Goal: Task Accomplishment & Management: Contribute content

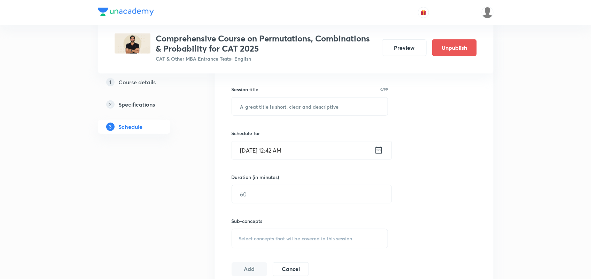
scroll to position [465, 0]
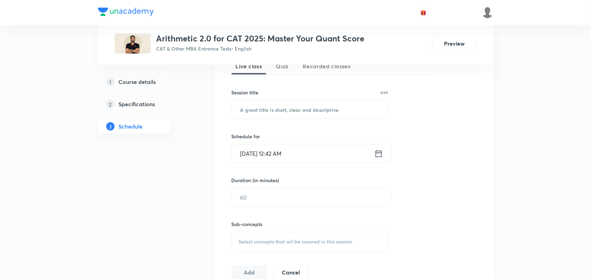
scroll to position [166, 0]
click at [255, 112] on input "text" at bounding box center [310, 108] width 156 height 18
paste input "Boat and Stream with Clock Based questions"
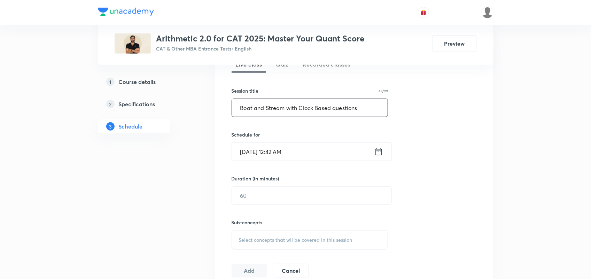
click at [336, 107] on input "Boat and Stream with Clock Based questions" at bounding box center [310, 108] width 156 height 18
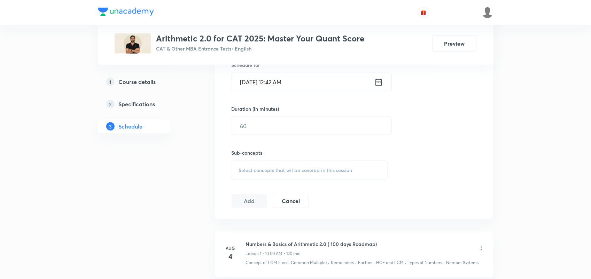
scroll to position [236, 0]
type input "Boat and Stream with Clock Based Questions"
click at [377, 84] on icon at bounding box center [378, 82] width 9 height 10
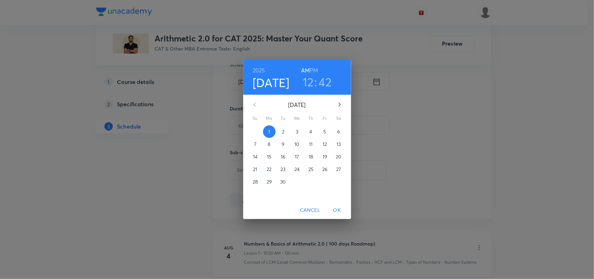
click at [307, 85] on h3 "12" at bounding box center [308, 82] width 11 height 15
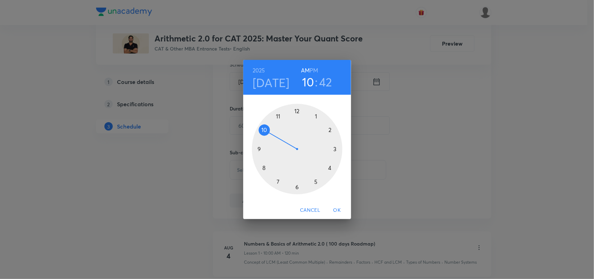
drag, startPoint x: 299, startPoint y: 108, endPoint x: 267, endPoint y: 132, distance: 39.1
click at [267, 132] on div at bounding box center [297, 149] width 91 height 91
drag, startPoint x: 260, startPoint y: 161, endPoint x: 295, endPoint y: 109, distance: 62.8
click at [295, 109] on div at bounding box center [297, 149] width 91 height 91
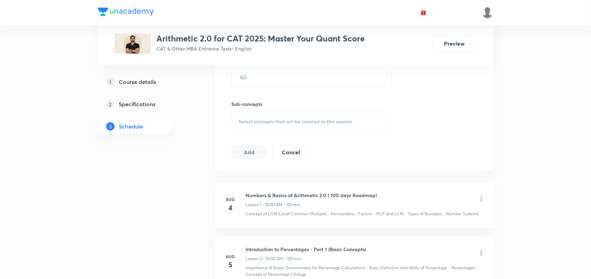
scroll to position [285, 0]
click at [271, 85] on input "text" at bounding box center [311, 77] width 159 height 18
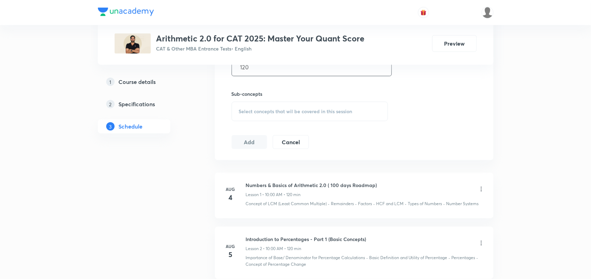
scroll to position [302, 0]
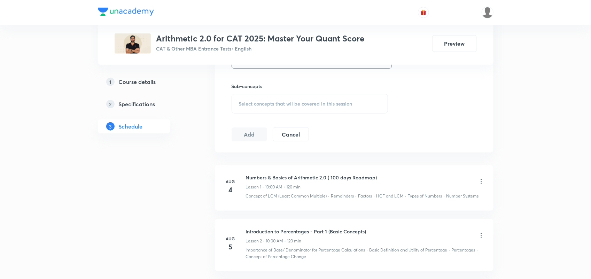
type input "120"
click at [260, 105] on span "Select concepts that wil be covered in this session" at bounding box center [295, 104] width 113 height 6
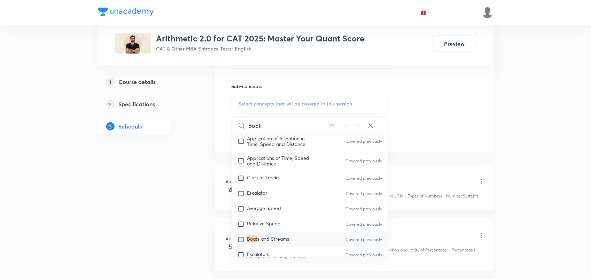
scroll to position [368, 0]
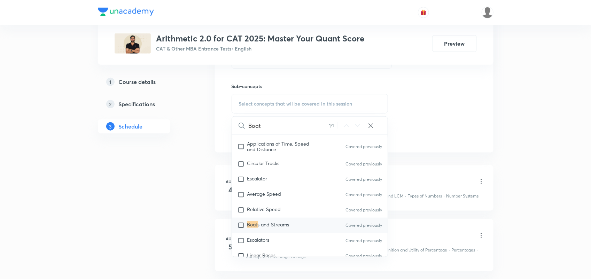
type input "Boat"
click at [238, 222] on input "checkbox" at bounding box center [242, 225] width 10 height 7
checkbox input "true"
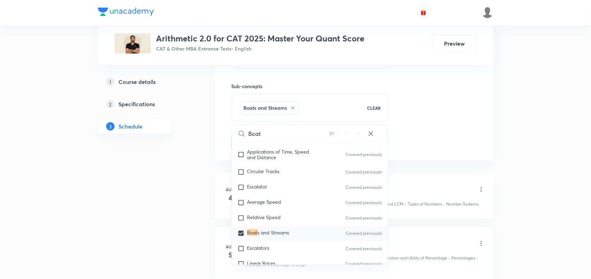
click at [324, 104] on div "Boats and Streams" at bounding box center [299, 108] width 121 height 16
click at [283, 134] on input "Boat" at bounding box center [289, 134] width 80 height 18
type input "Boa"
checkbox input "true"
type input "Bo"
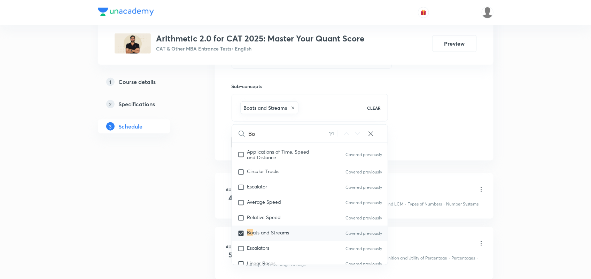
checkbox input "true"
type input "B"
checkbox input "true"
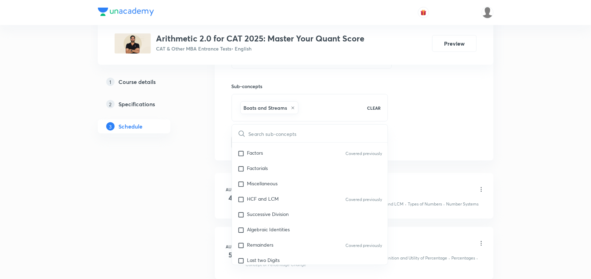
scroll to position [0, 0]
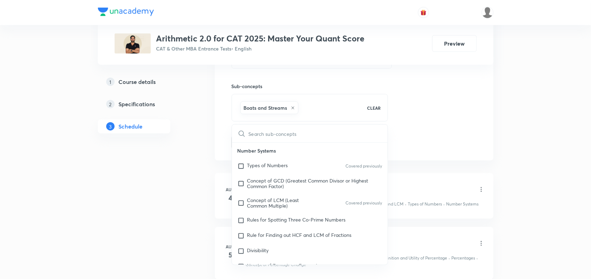
type input "c"
checkbox input "true"
type input "cl"
checkbox input "true"
type input "clo"
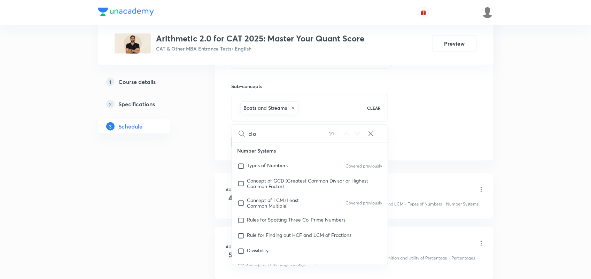
checkbox input "true"
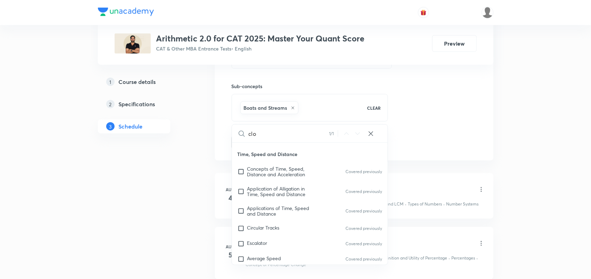
type input "cloc"
checkbox input "true"
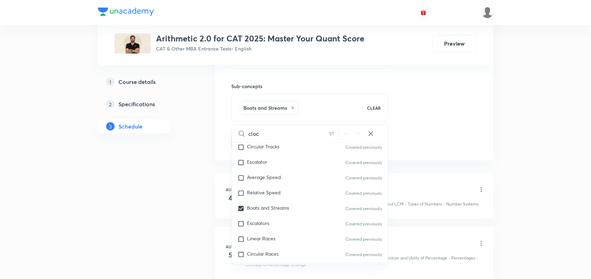
type input "clock"
checkbox input "true"
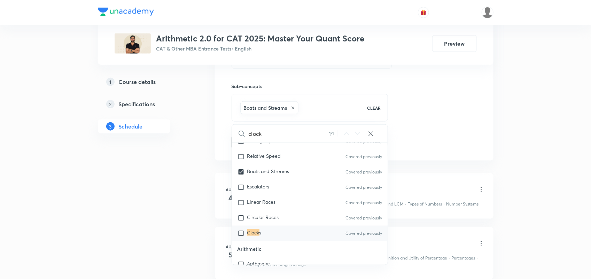
type input "clock"
click at [242, 233] on input "checkbox" at bounding box center [242, 233] width 10 height 7
checkbox input "true"
click at [453, 136] on div "Session 21 Live class Quiz Recorded classes Session title 43/99 Boat and Stream…" at bounding box center [354, 26] width 245 height 245
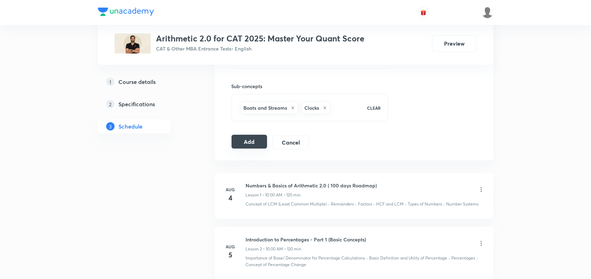
click at [242, 149] on button "Add" at bounding box center [250, 142] width 36 height 14
click at [250, 143] on button "Add" at bounding box center [250, 142] width 36 height 14
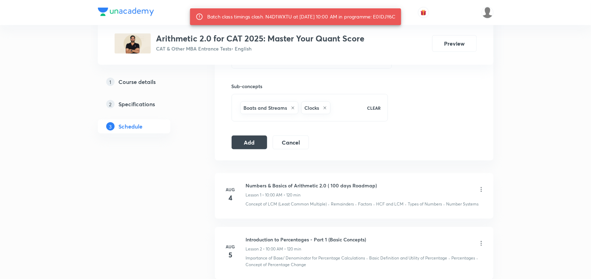
drag, startPoint x: 380, startPoint y: 16, endPoint x: 404, endPoint y: 18, distance: 24.2
click at [401, 18] on div "Batch class timings clash. N4D1WXTU at 01 Sep 2025 10:00 AM in programme: E0IDJ…" at bounding box center [295, 16] width 211 height 17
copy div "E0IDJY6C"
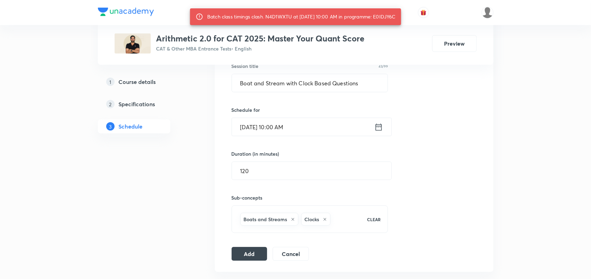
scroll to position [190, 0]
click at [380, 123] on icon at bounding box center [378, 128] width 9 height 10
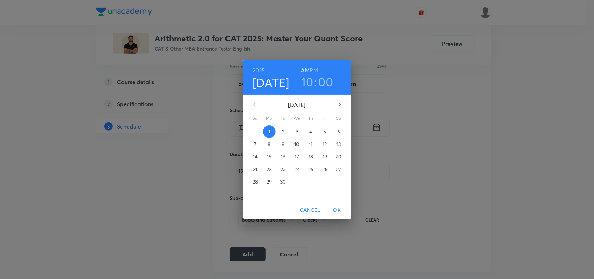
click at [308, 79] on h3 "10" at bounding box center [307, 82] width 12 height 15
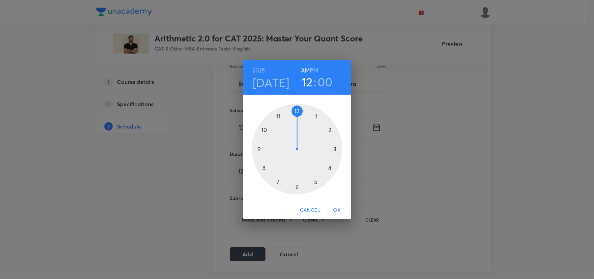
drag, startPoint x: 265, startPoint y: 129, endPoint x: 302, endPoint y: 121, distance: 38.2
click at [302, 121] on div at bounding box center [297, 149] width 91 height 91
click at [313, 69] on h6 "PM" at bounding box center [314, 70] width 8 height 10
click at [338, 207] on span "OK" at bounding box center [337, 210] width 17 height 9
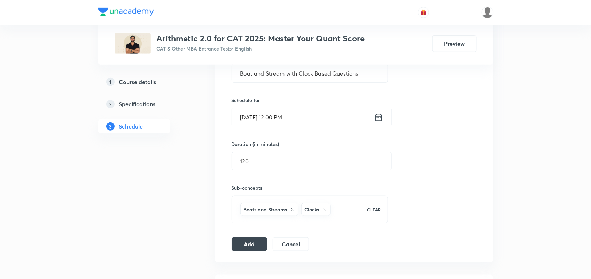
scroll to position [202, 0]
click at [254, 241] on button "Add" at bounding box center [250, 242] width 36 height 14
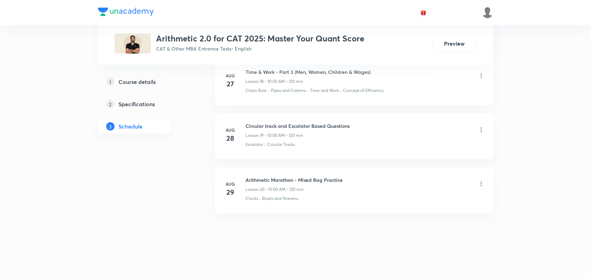
scroll to position [1072, 0]
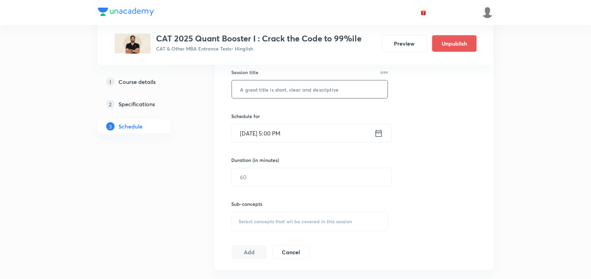
click at [280, 95] on input "text" at bounding box center [310, 89] width 156 height 18
paste input "Boat and Stream with Clock Based questions"
type input "Boat and Stream with Clock Based questions"
click at [375, 130] on icon at bounding box center [378, 133] width 9 height 10
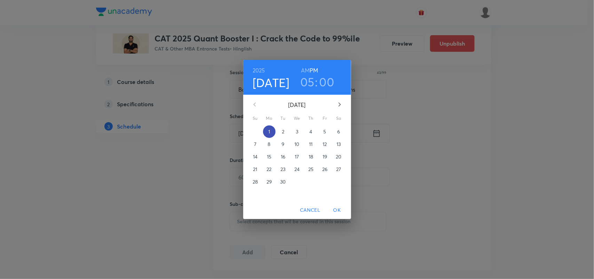
click at [269, 131] on p "1" at bounding box center [269, 131] width 2 height 7
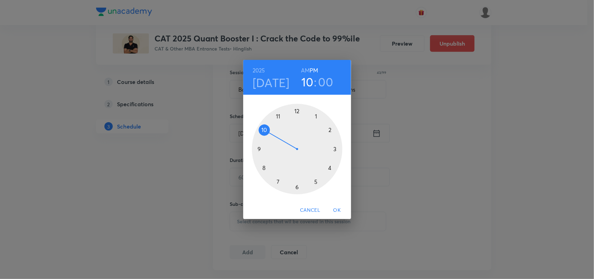
drag, startPoint x: 317, startPoint y: 180, endPoint x: 265, endPoint y: 134, distance: 69.6
click at [265, 134] on div at bounding box center [297, 149] width 91 height 91
click at [303, 69] on h6 "AM" at bounding box center [305, 70] width 9 height 10
click at [338, 208] on span "OK" at bounding box center [337, 210] width 17 height 9
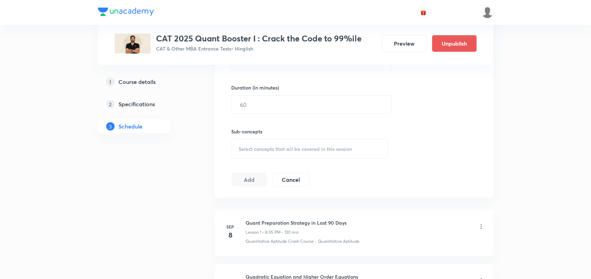
scroll to position [258, 0]
click at [267, 110] on input "text" at bounding box center [311, 104] width 159 height 18
type input "120"
click at [256, 150] on span "Select concepts that wil be covered in this session" at bounding box center [295, 149] width 113 height 6
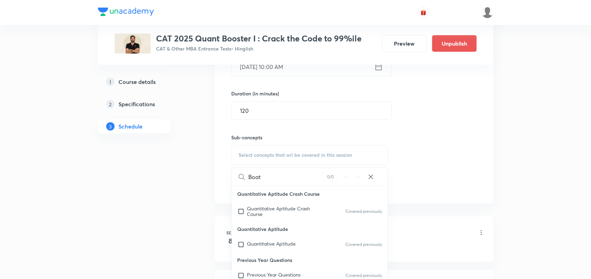
scroll to position [251, 0]
type input "Boat"
click at [371, 181] on div "Boat 0 / 0 ​" at bounding box center [310, 177] width 156 height 18
click at [370, 177] on icon at bounding box center [370, 177] width 7 height 7
click at [278, 155] on span "Select concepts that wil be covered in this session" at bounding box center [295, 155] width 113 height 6
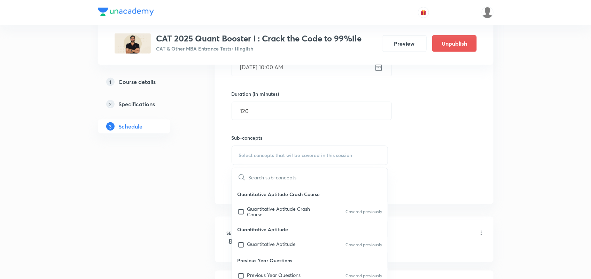
click at [431, 182] on div "Session 19 Live class Quiz Recorded classes Session title 43/99 Boat and Stream…" at bounding box center [354, 73] width 245 height 237
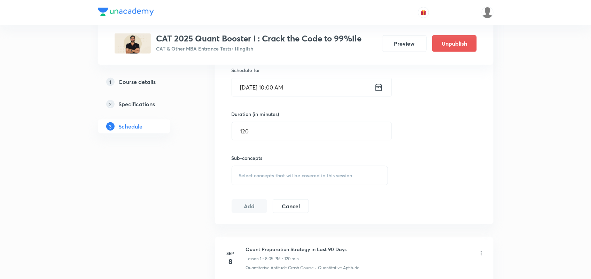
scroll to position [231, 0]
click at [245, 171] on div "Select concepts that wil be covered in this session" at bounding box center [310, 174] width 157 height 19
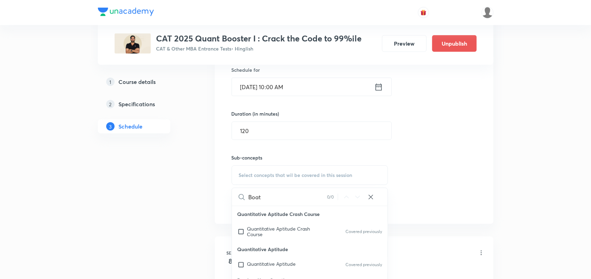
type input "Boat"
click at [372, 196] on icon at bounding box center [371, 197] width 5 height 5
click at [138, 87] on link "1 Course details" at bounding box center [145, 82] width 95 height 14
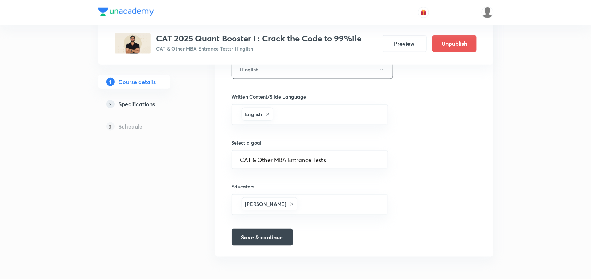
scroll to position [333, 0]
click at [128, 103] on h5 "Specifications" at bounding box center [137, 104] width 37 height 8
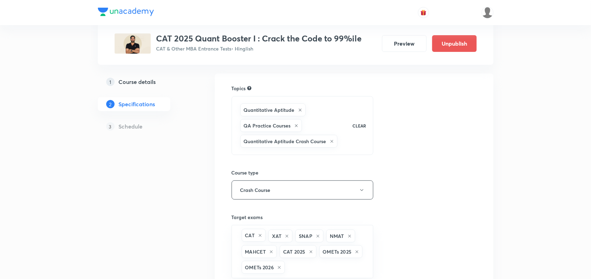
scroll to position [45, 0]
click at [326, 123] on div "Quantitative Aptitude QA Practice Courses Quantitative Aptitude Crash Course" at bounding box center [293, 124] width 108 height 47
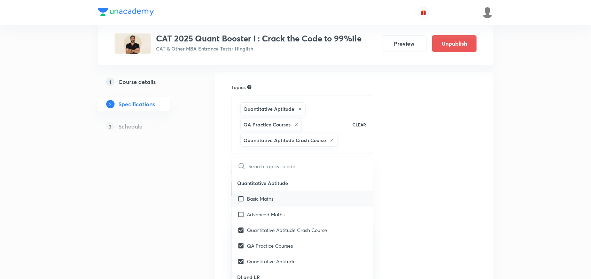
click at [254, 199] on p "Basic Maths" at bounding box center [260, 198] width 26 height 7
checkbox input "true"
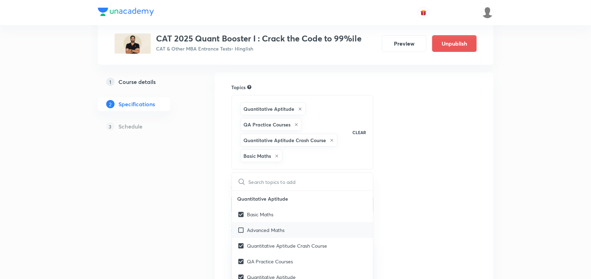
click at [254, 229] on p "Advanced Maths" at bounding box center [266, 229] width 38 height 7
checkbox input "true"
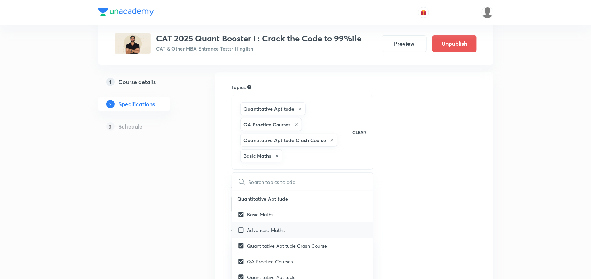
checkbox input "true"
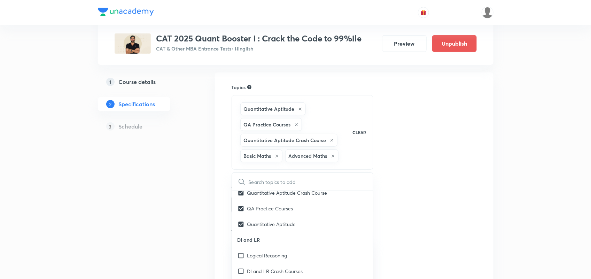
scroll to position [45, 0]
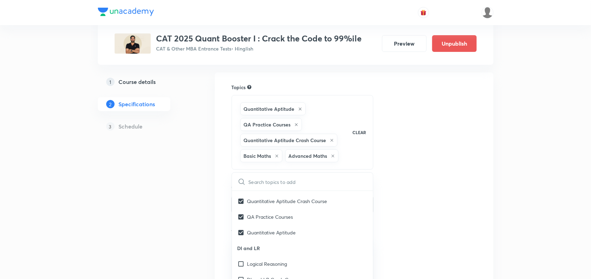
click at [461, 173] on div "Topics Quantitative Aptitude QA Practice Courses Quantitative Aptitude Crash Co…" at bounding box center [354, 244] width 245 height 320
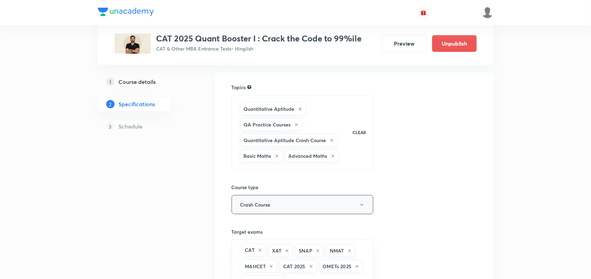
scroll to position [204, 0]
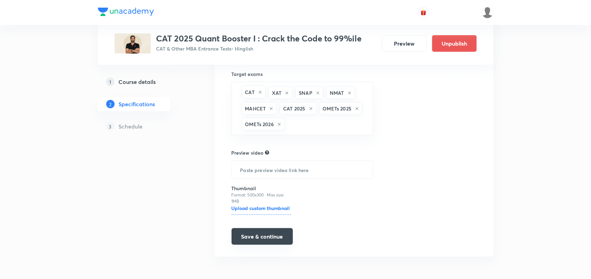
click at [249, 238] on button "Save & continue" at bounding box center [262, 236] width 61 height 17
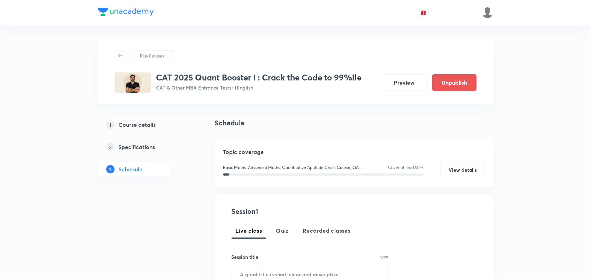
scroll to position [119, 0]
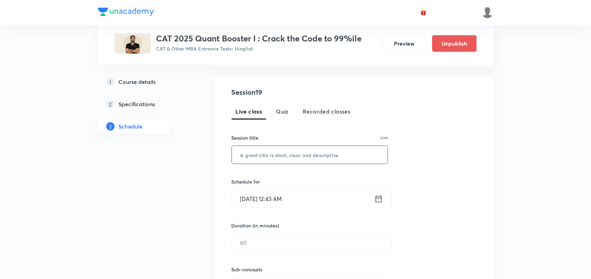
click at [268, 152] on input "text" at bounding box center [310, 155] width 156 height 18
paste input "Boat and Stream with Clock Based questions"
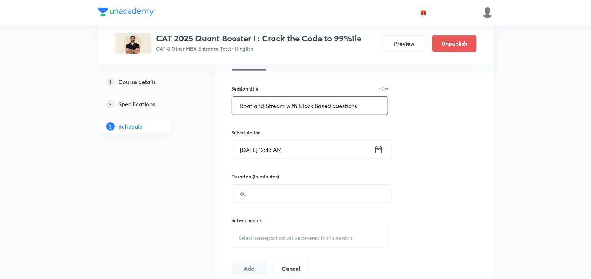
scroll to position [169, 0]
click at [337, 106] on input "Boat and Stream with Clock Based questions" at bounding box center [310, 105] width 156 height 18
type input "Boat and Stream with Clock Based Questions"
click at [375, 150] on icon at bounding box center [378, 149] width 9 height 10
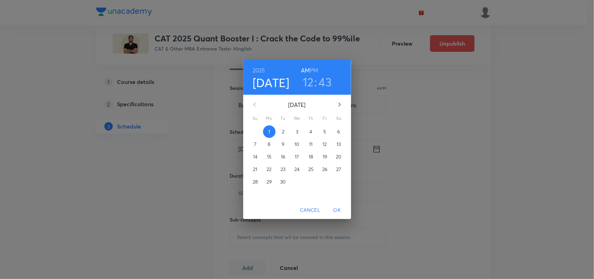
click at [312, 77] on h3 "12" at bounding box center [308, 82] width 11 height 15
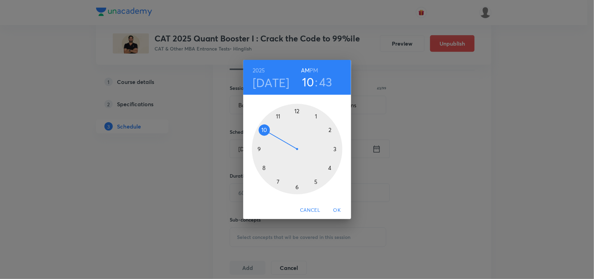
drag, startPoint x: 297, startPoint y: 110, endPoint x: 271, endPoint y: 136, distance: 36.7
click at [271, 136] on div at bounding box center [297, 149] width 91 height 91
drag, startPoint x: 258, startPoint y: 157, endPoint x: 296, endPoint y: 119, distance: 53.2
click at [296, 119] on div at bounding box center [297, 149] width 91 height 91
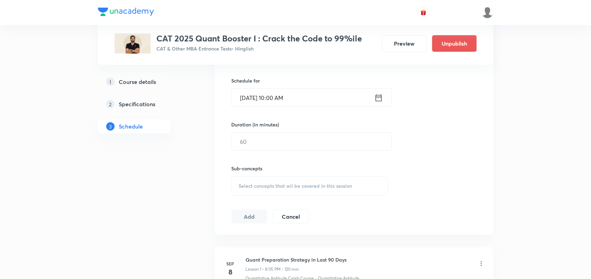
scroll to position [220, 0]
click at [267, 143] on input "text" at bounding box center [311, 141] width 159 height 18
type input "120"
click at [265, 180] on div "Select concepts that wil be covered in this session" at bounding box center [310, 185] width 157 height 19
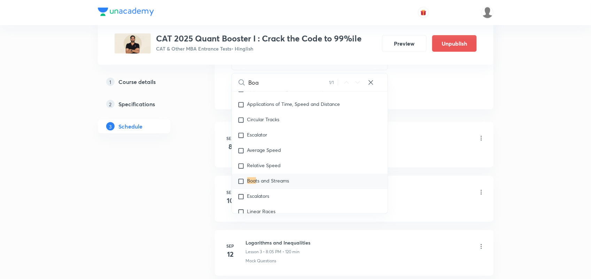
scroll to position [346, 0]
type input "Boa"
click at [265, 180] on span "ts and Streams" at bounding box center [272, 180] width 33 height 7
checkbox input "true"
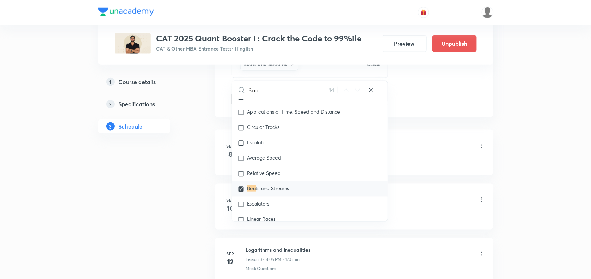
click at [421, 136] on li "Sep 8 Quant Preparation Strategy in Last 90 Days Lesson 1 • 8:05 PM • 120 min Q…" at bounding box center [354, 153] width 279 height 46
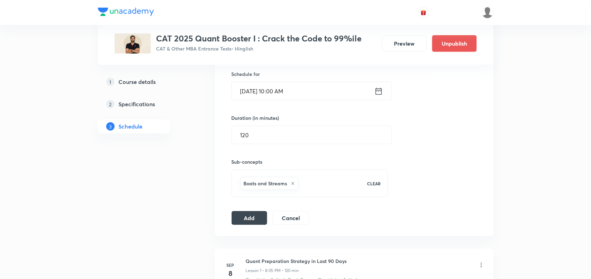
scroll to position [227, 0]
click at [310, 180] on div "Boats and Streams" at bounding box center [299, 183] width 121 height 16
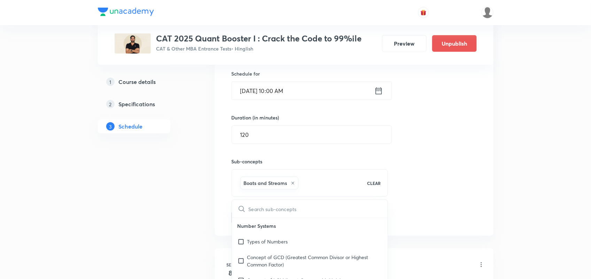
type input "c"
checkbox input "true"
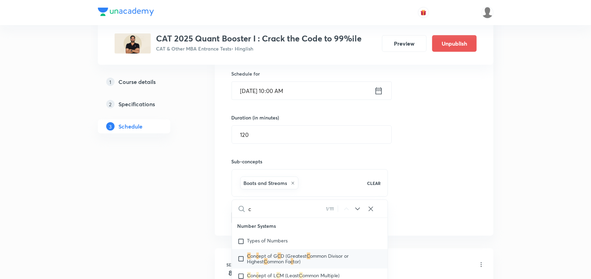
type input "cl"
checkbox input "true"
type input "clo"
checkbox input "true"
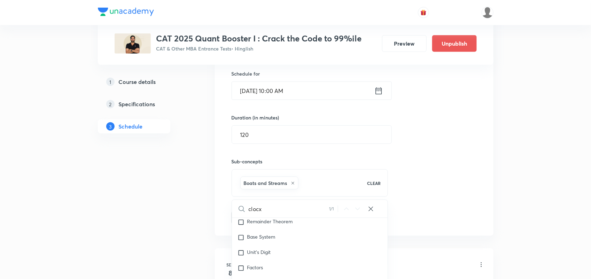
type input "clocxk"
checkbox input "true"
type input "clocx"
checkbox input "true"
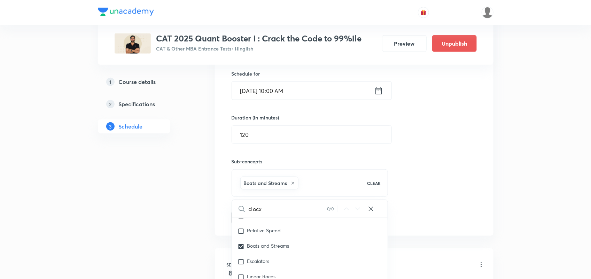
type input "cloc"
checkbox input "true"
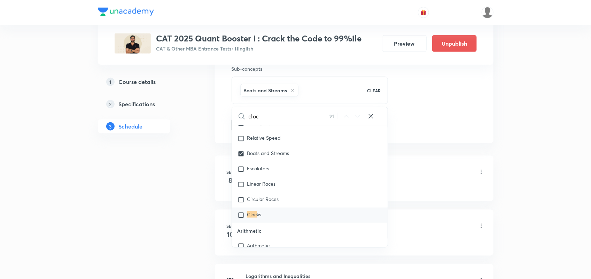
scroll to position [320, 0]
type input "cloc"
click at [246, 213] on input "checkbox" at bounding box center [242, 214] width 10 height 7
checkbox input "true"
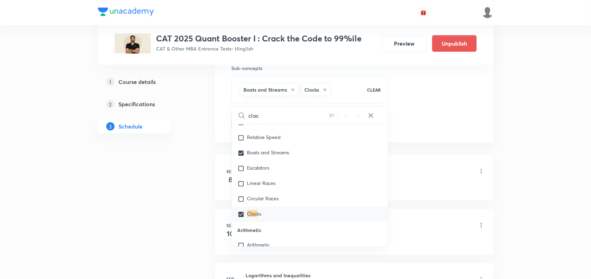
click at [441, 140] on div "Session 19 Live class Quiz Recorded classes Session title 43/99 Boat and Stream…" at bounding box center [354, 9] width 279 height 268
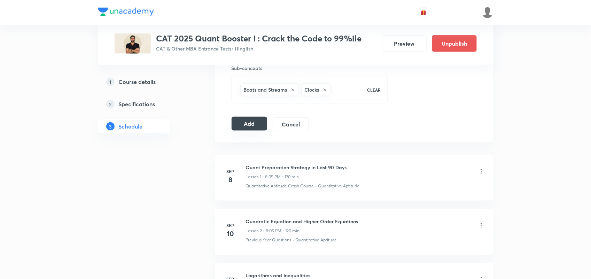
click at [252, 121] on button "Add" at bounding box center [250, 124] width 36 height 14
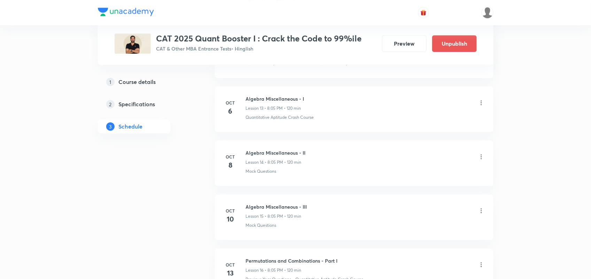
scroll to position [1044, 0]
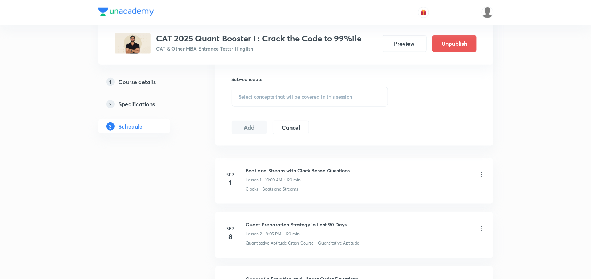
scroll to position [306, 0]
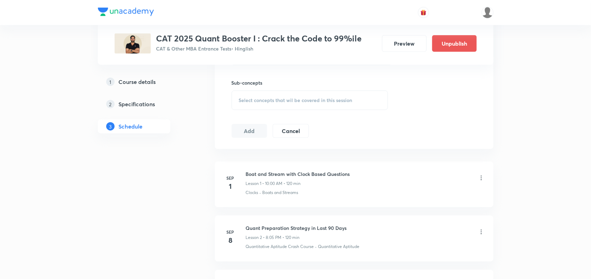
click at [479, 179] on icon at bounding box center [481, 177] width 7 height 7
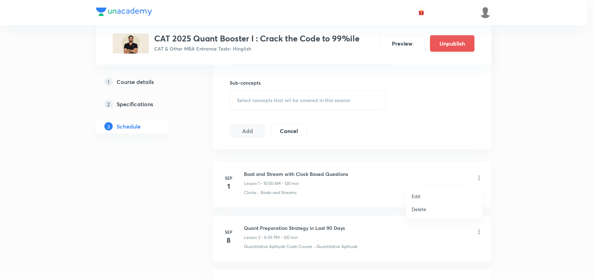
click at [428, 211] on li "Delete" at bounding box center [444, 209] width 76 height 13
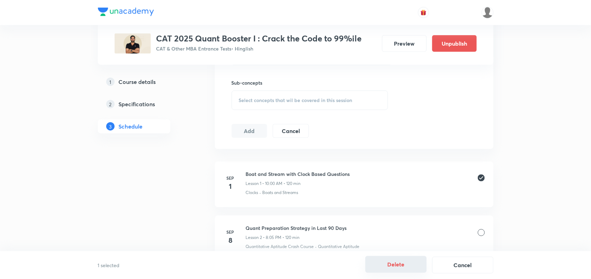
click at [397, 269] on button "Delete" at bounding box center [395, 264] width 61 height 17
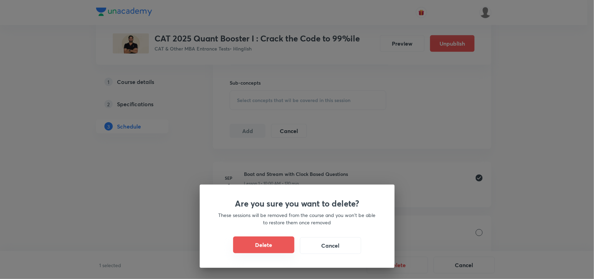
click at [277, 251] on button "Delete" at bounding box center [263, 244] width 61 height 17
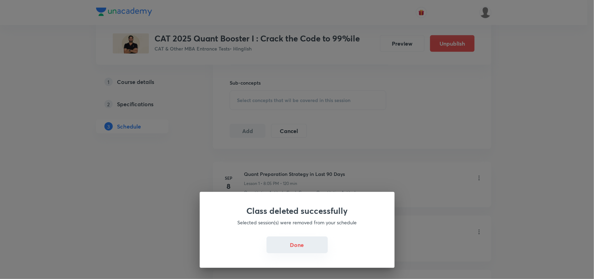
click at [302, 246] on button "Done" at bounding box center [297, 244] width 61 height 17
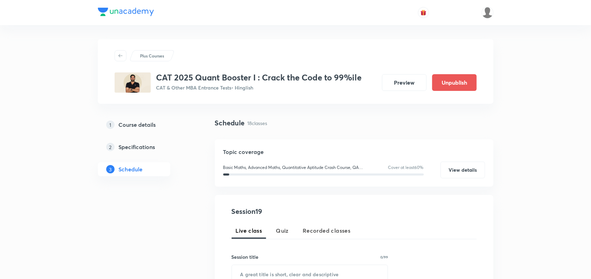
scroll to position [0, 0]
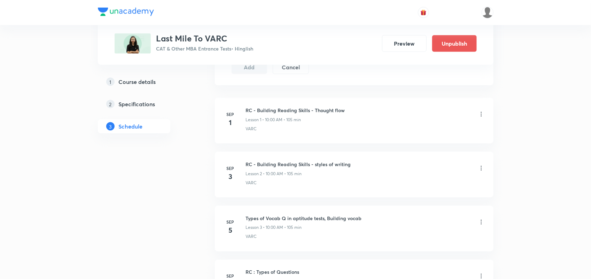
scroll to position [368, 0]
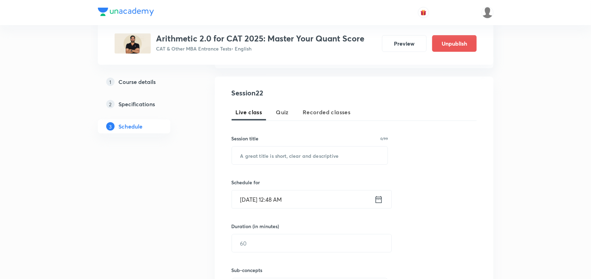
scroll to position [117, 0]
click at [281, 159] on input "text" at bounding box center [310, 157] width 156 height 18
paste input "Final Lap marathon for Arithmetic 2.O"
type input "Final Lap marathon for Arithmetic 2.O"
click at [376, 199] on icon at bounding box center [378, 201] width 9 height 10
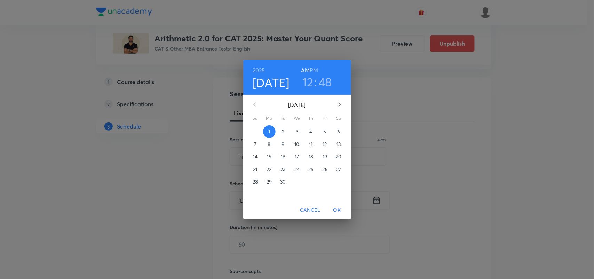
click at [295, 133] on span "3" at bounding box center [297, 131] width 13 height 7
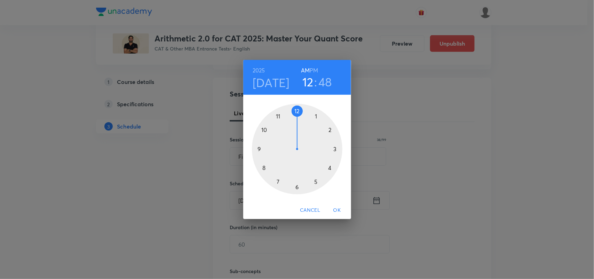
click at [296, 110] on div at bounding box center [297, 149] width 91 height 91
drag, startPoint x: 260, startPoint y: 133, endPoint x: 298, endPoint y: 123, distance: 38.6
click at [298, 123] on div at bounding box center [297, 149] width 91 height 91
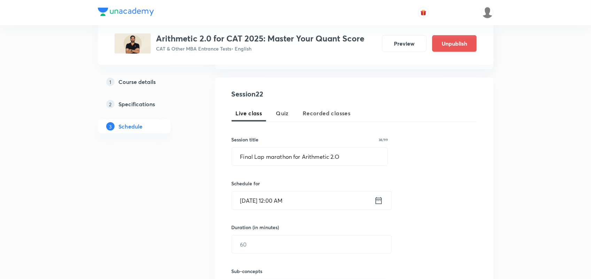
click at [381, 200] on icon at bounding box center [378, 200] width 6 height 7
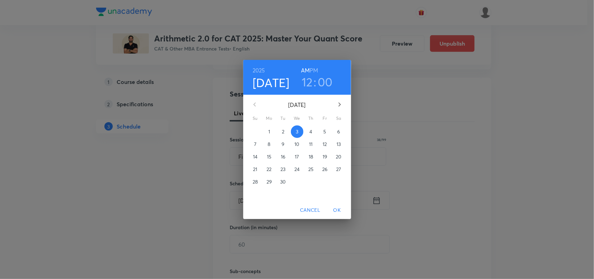
click at [315, 66] on h6 "PM" at bounding box center [314, 70] width 8 height 10
click at [337, 213] on span "OK" at bounding box center [337, 210] width 17 height 9
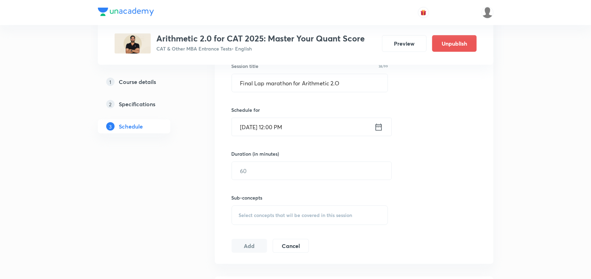
scroll to position [191, 0]
click at [281, 178] on input "text" at bounding box center [311, 170] width 159 height 18
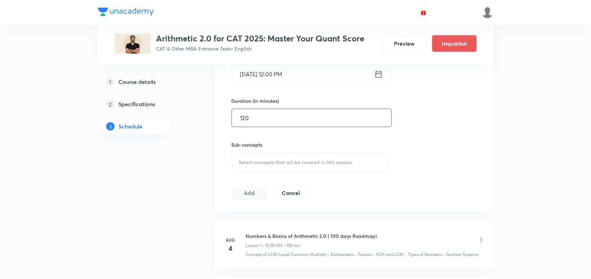
scroll to position [245, 0]
type input "120"
click at [266, 163] on span "Select concepts that wil be covered in this session" at bounding box center [295, 161] width 113 height 6
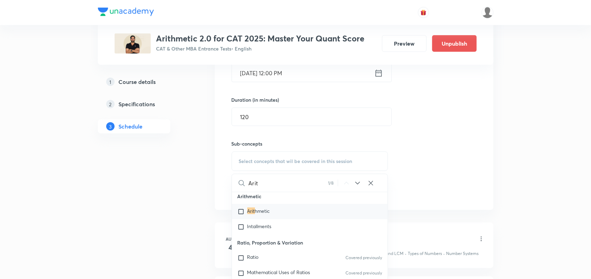
scroll to position [535, 0]
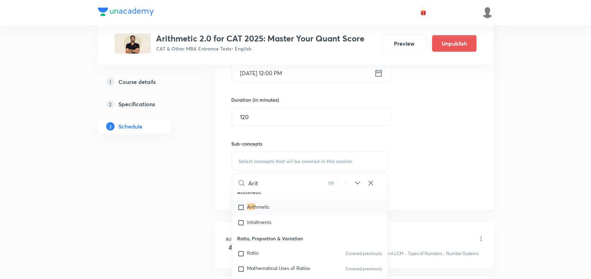
type input "Arit"
click at [264, 209] on span "hmetic" at bounding box center [262, 206] width 15 height 7
checkbox input "true"
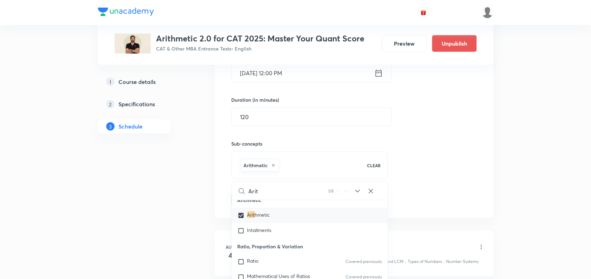
click at [438, 199] on div "Session 22 Live class Quiz Recorded classes Session title 38/99 Final Lap marat…" at bounding box center [354, 83] width 245 height 245
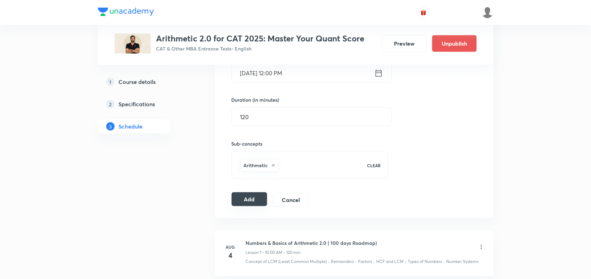
click at [256, 202] on button "Add" at bounding box center [250, 199] width 36 height 14
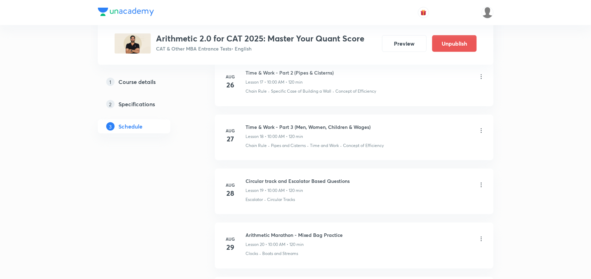
scroll to position [1412, 0]
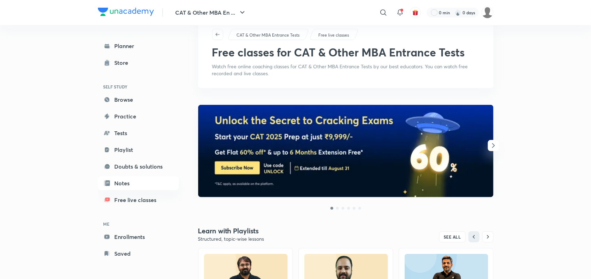
scroll to position [20, 0]
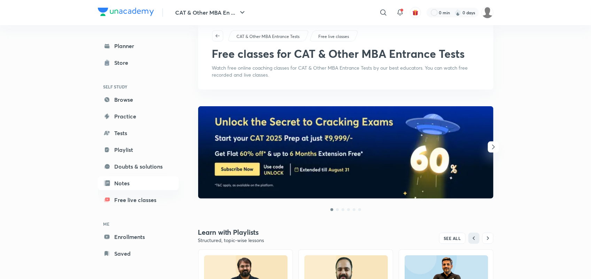
click at [492, 147] on icon "button" at bounding box center [493, 147] width 8 height 8
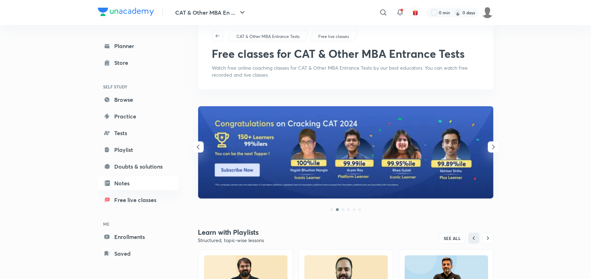
click at [492, 147] on icon "button" at bounding box center [493, 147] width 8 height 8
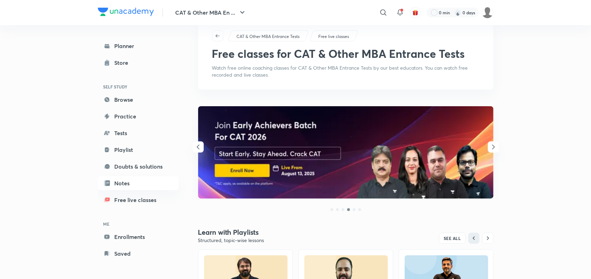
click at [492, 147] on icon "button" at bounding box center [493, 147] width 8 height 8
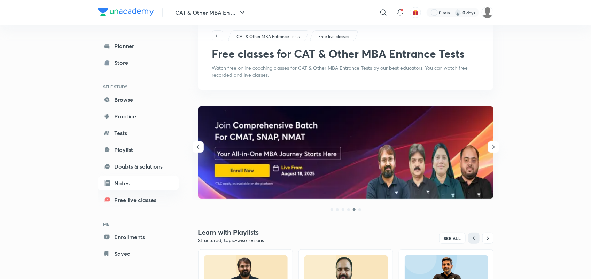
click at [492, 147] on icon "button" at bounding box center [493, 147] width 8 height 8
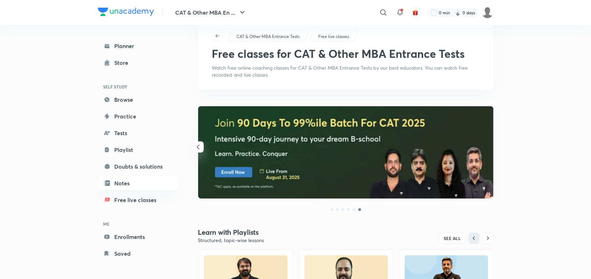
click at [492, 147] on img at bounding box center [345, 152] width 295 height 92
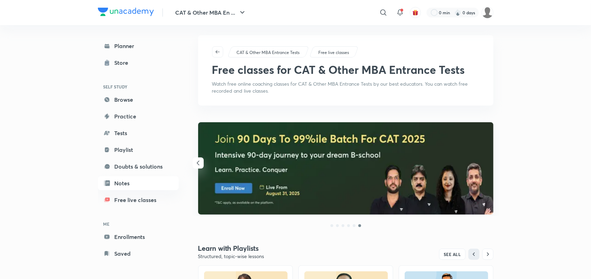
scroll to position [0, 0]
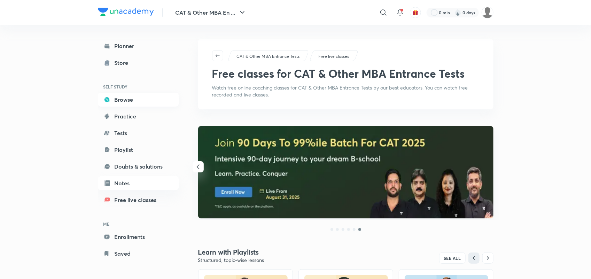
click at [122, 101] on link "Browse" at bounding box center [138, 100] width 81 height 14
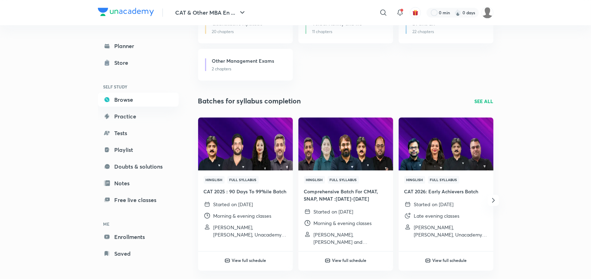
scroll to position [779, 0]
click at [246, 187] on h4 "CAT 2025 : 90 Days To 99%ile Batch" at bounding box center [246, 190] width 84 height 7
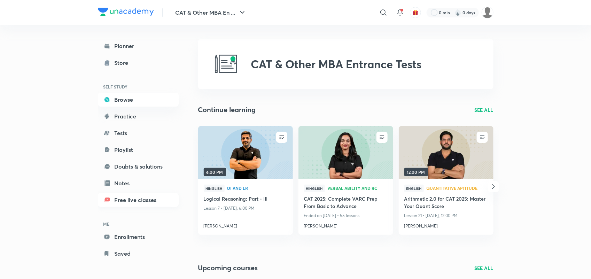
click at [134, 200] on link "Free live classes" at bounding box center [138, 200] width 81 height 14
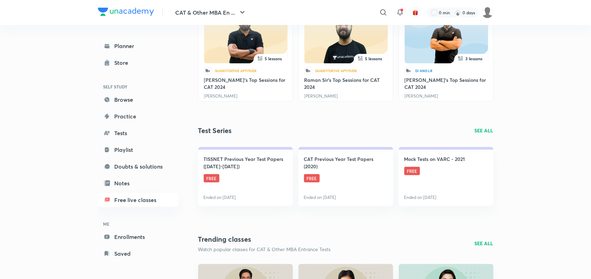
scroll to position [264, 0]
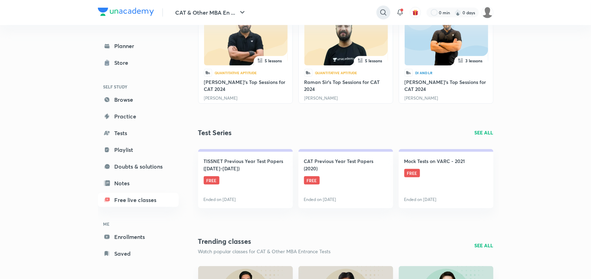
click at [380, 13] on icon at bounding box center [383, 12] width 6 height 6
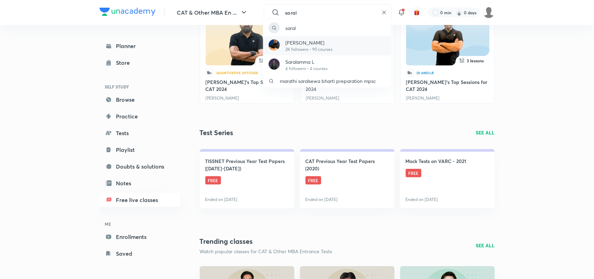
type input "saral"
click at [324, 47] on p "2K followers • 90 courses" at bounding box center [308, 49] width 47 height 6
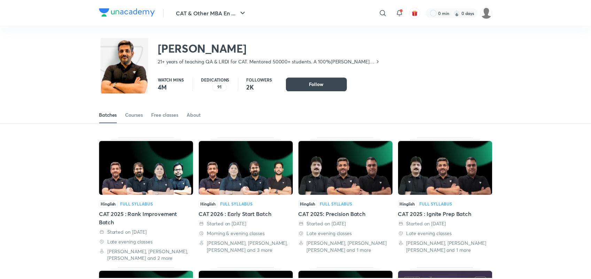
scroll to position [30, 0]
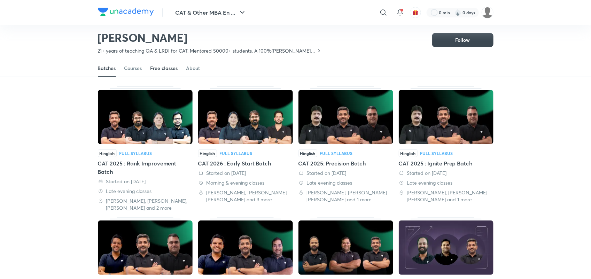
click at [173, 69] on div "Free classes" at bounding box center [164, 68] width 28 height 7
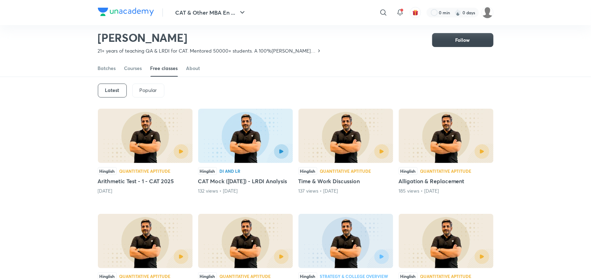
click at [158, 179] on h5 "Arithmetic Test - 1 - CAT 2025" at bounding box center [145, 181] width 95 height 8
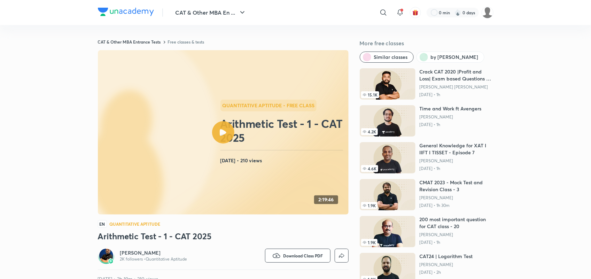
scroll to position [73, 0]
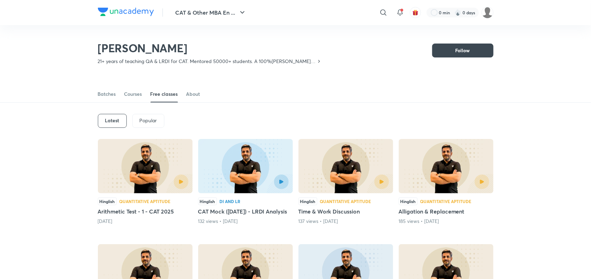
scroll to position [30, 0]
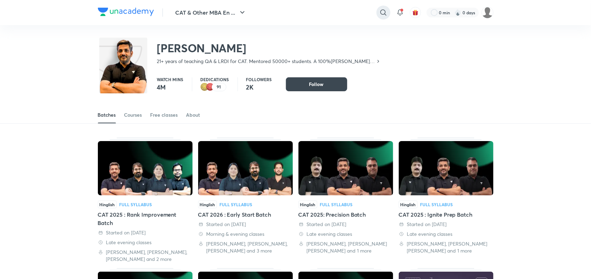
click at [378, 11] on div at bounding box center [383, 13] width 14 height 14
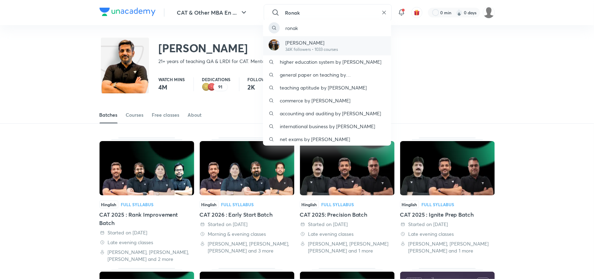
type input "Ronak"
click at [329, 40] on p "Ronakkumar Shah" at bounding box center [311, 42] width 53 height 7
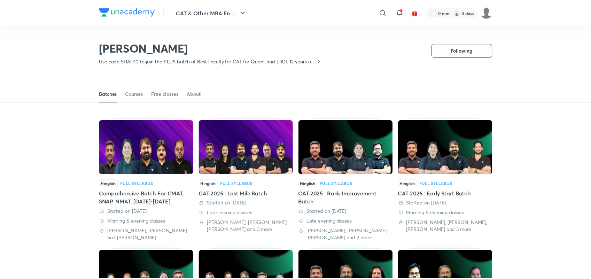
scroll to position [30, 0]
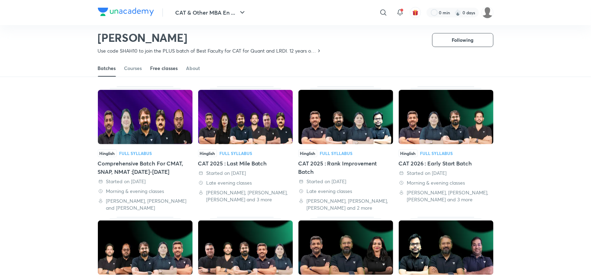
click at [166, 68] on div "Free classes" at bounding box center [164, 68] width 28 height 7
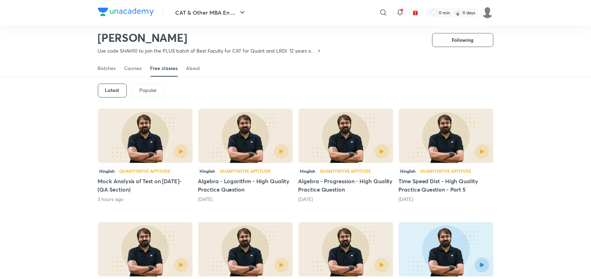
click at [116, 91] on h6 "Latest" at bounding box center [112, 90] width 14 height 6
click at [132, 182] on h5 "Mock Analysis of Test on 31.08.2025- (QA Section)" at bounding box center [145, 185] width 95 height 17
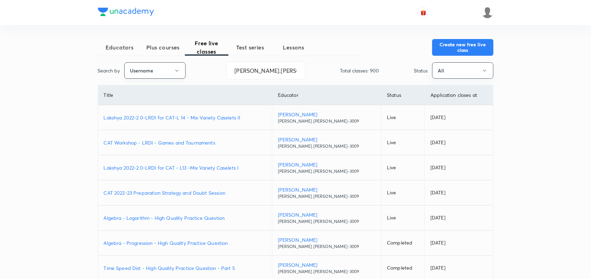
click at [159, 71] on button "Username" at bounding box center [154, 70] width 61 height 16
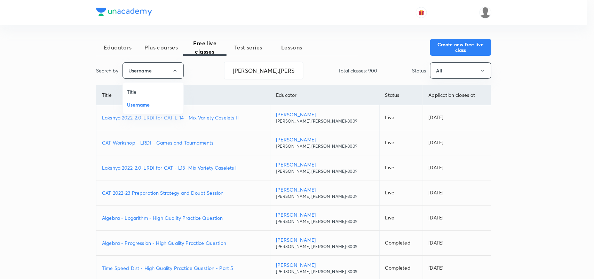
click at [265, 73] on div at bounding box center [297, 139] width 594 height 279
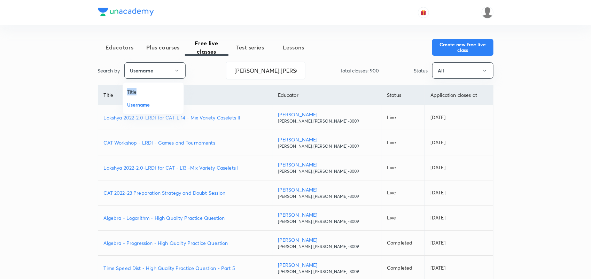
click at [265, 73] on div "Title Username" at bounding box center [295, 139] width 591 height 279
click at [265, 73] on input "Ronak.shah-3009" at bounding box center [265, 71] width 79 height 18
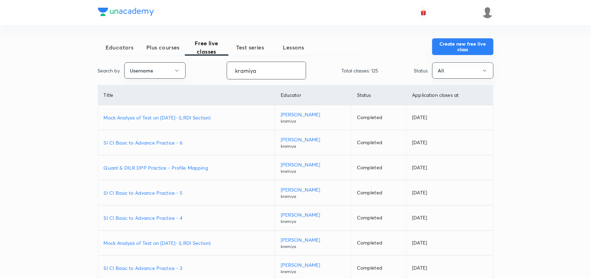
type input "kramiya"
click at [470, 48] on button "Create new free live class" at bounding box center [462, 46] width 61 height 17
click at [201, 116] on p "Mock Analysis of Test on 24.08.2025- (LRDI Section)" at bounding box center [186, 117] width 165 height 7
click at [165, 49] on span "Plus courses" at bounding box center [163, 47] width 44 height 8
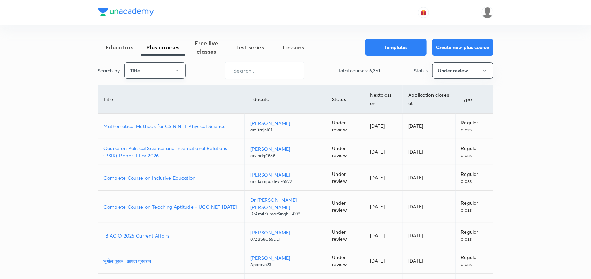
click at [159, 72] on button "Title" at bounding box center [154, 70] width 61 height 16
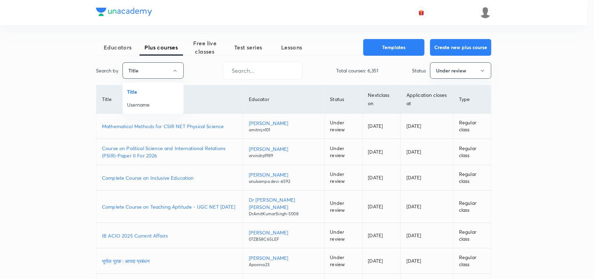
click at [147, 102] on span "Username" at bounding box center [153, 104] width 52 height 7
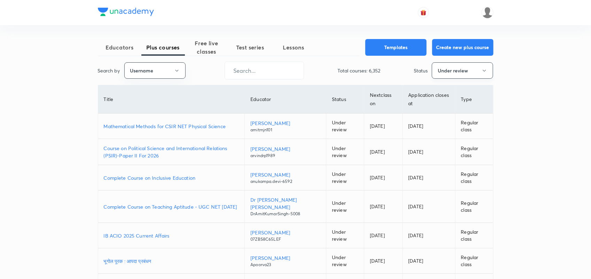
click at [449, 72] on button "Under review" at bounding box center [462, 70] width 61 height 16
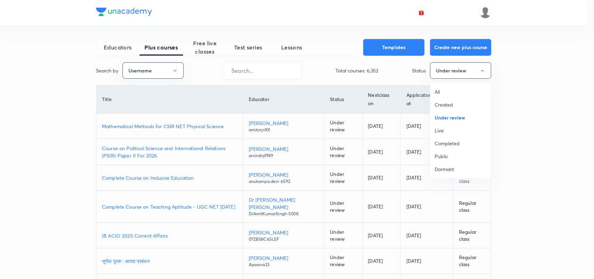
click at [439, 89] on span "All" at bounding box center [461, 91] width 52 height 7
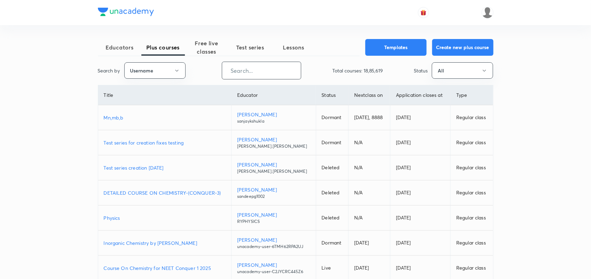
click at [243, 65] on input "text" at bounding box center [261, 71] width 79 height 18
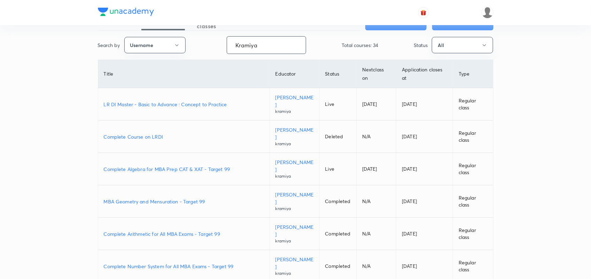
scroll to position [26, 0]
type input "Kramiya"
click at [197, 103] on p "LR DI Master - Basic to Advance : Concept to Practice" at bounding box center [184, 103] width 160 height 7
click at [197, 169] on p "Complete Algebra for MBA Prep CAT & XAT - Target 99" at bounding box center [184, 168] width 160 height 7
click at [148, 133] on p "Complete Course on LRDI" at bounding box center [184, 135] width 160 height 7
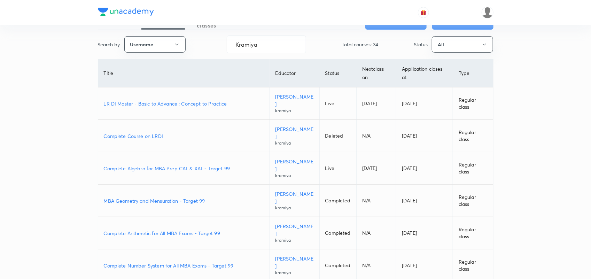
click at [175, 105] on p "LR DI Master - Basic to Advance : Concept to Practice" at bounding box center [184, 103] width 160 height 7
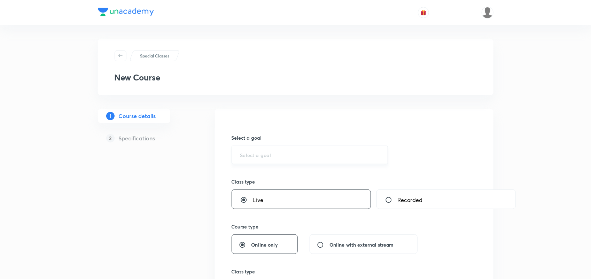
click at [263, 162] on div "​" at bounding box center [310, 155] width 157 height 18
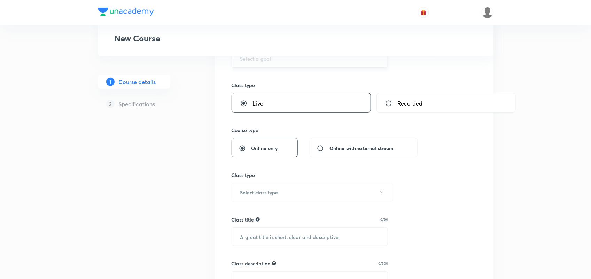
scroll to position [99, 0]
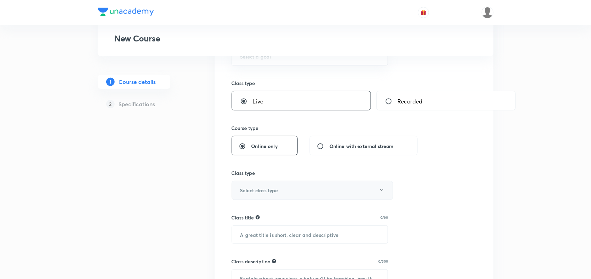
click at [258, 188] on h6 "Select class type" at bounding box center [259, 190] width 38 height 7
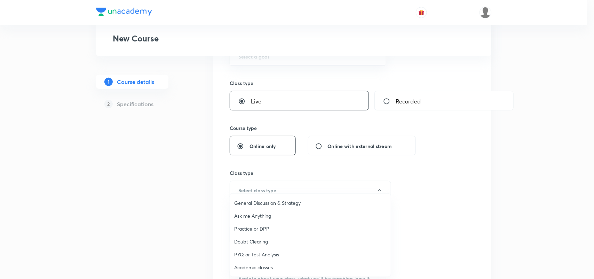
click at [259, 253] on span "PYQ or Test Analysis" at bounding box center [310, 254] width 152 height 7
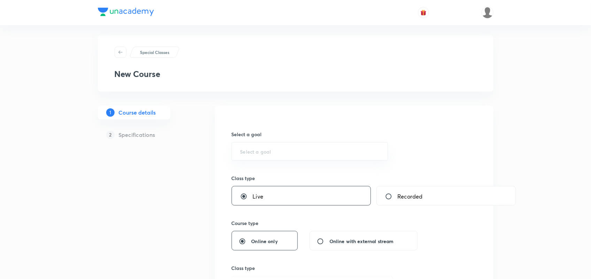
scroll to position [3, 0]
click at [267, 153] on input "text" at bounding box center [309, 152] width 139 height 7
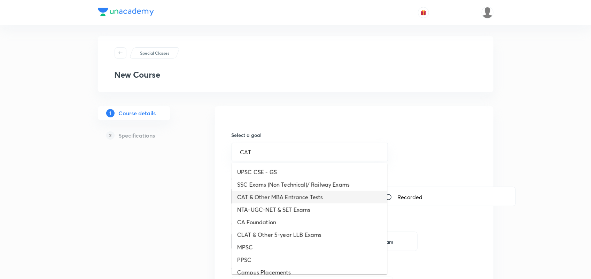
click at [283, 196] on li "CAT & Other MBA Entrance Tests" at bounding box center [310, 197] width 156 height 13
type input "CAT & Other MBA Entrance Tests"
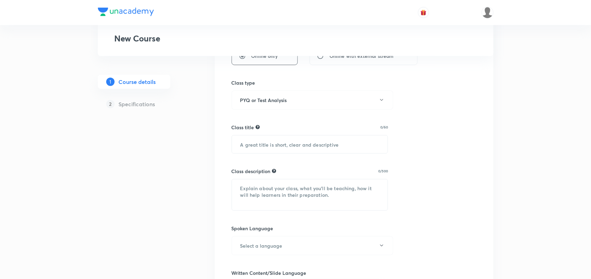
scroll to position [190, 0]
click at [265, 143] on input "text" at bounding box center [310, 143] width 156 height 18
paste input "Mock Analysis of Test on [DATE]- (LRDI Section)"
click at [311, 143] on input "Mock Analysis of Test on [DATE]- (LRDI Section)" at bounding box center [310, 143] width 156 height 18
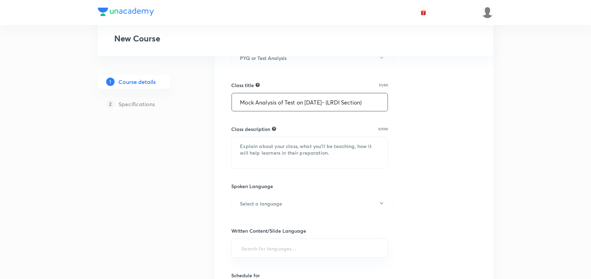
type input "Mock Analysis of Test on 31.08.2025- (LRDI Section)"
click at [250, 152] on textarea at bounding box center [310, 152] width 156 height 31
paste textarea "In this class Amiya Sir will discuss complete LRDI section of Test on 24.08.202…"
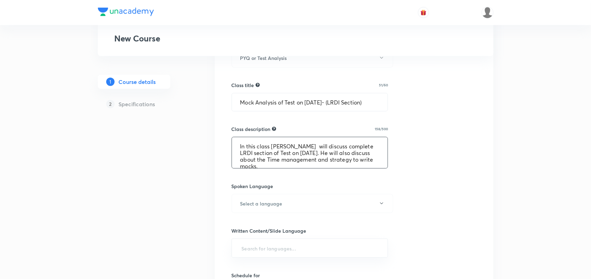
scroll to position [2, 0]
click at [292, 152] on textarea "In this class Amiya Sir will discuss complete LRDI section of Test on 24.08.202…" at bounding box center [310, 152] width 156 height 31
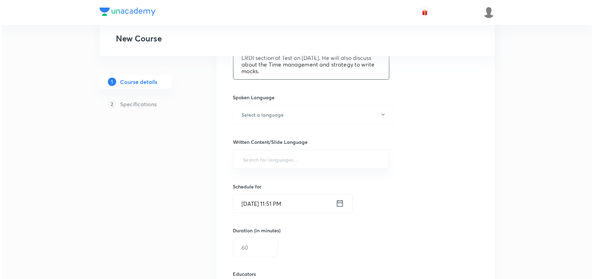
scroll to position [321, 0]
type textarea "In this class Amiya Sir will discuss complete LRDI section of Test on 31.08.202…"
click at [276, 113] on h6 "Select a language" at bounding box center [261, 113] width 42 height 7
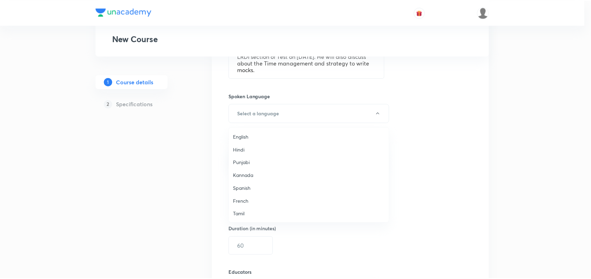
scroll to position [206, 0]
click at [240, 213] on span "Hinglish" at bounding box center [310, 213] width 152 height 7
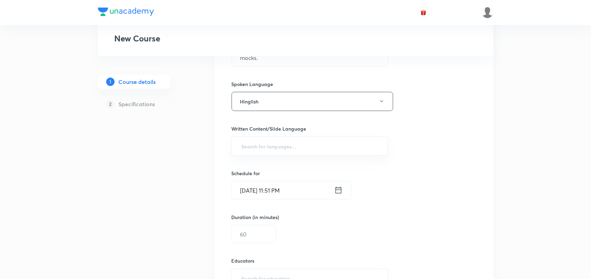
scroll to position [333, 0]
click at [288, 150] on input "text" at bounding box center [309, 145] width 139 height 13
click at [252, 162] on li "English" at bounding box center [310, 165] width 156 height 11
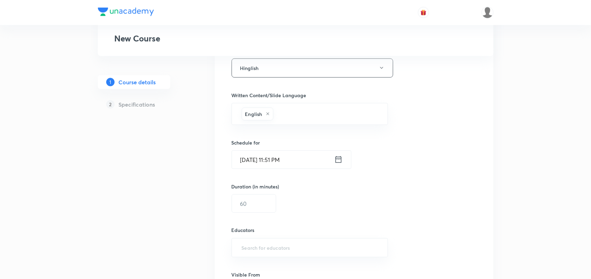
scroll to position [368, 0]
click at [336, 158] on icon at bounding box center [338, 158] width 8 height 10
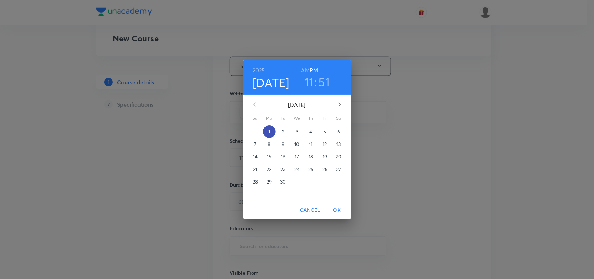
click at [270, 131] on p "1" at bounding box center [269, 131] width 2 height 7
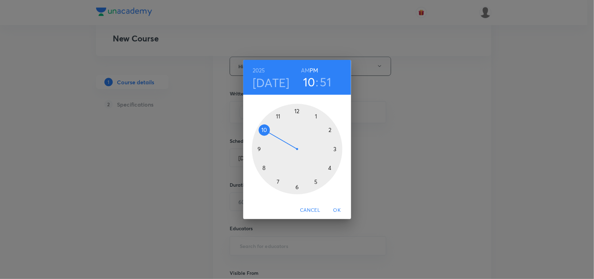
drag, startPoint x: 279, startPoint y: 112, endPoint x: 271, endPoint y: 125, distance: 15.6
click at [271, 125] on div at bounding box center [297, 149] width 91 height 91
drag, startPoint x: 267, startPoint y: 127, endPoint x: 298, endPoint y: 122, distance: 31.7
click at [298, 122] on div at bounding box center [297, 149] width 91 height 91
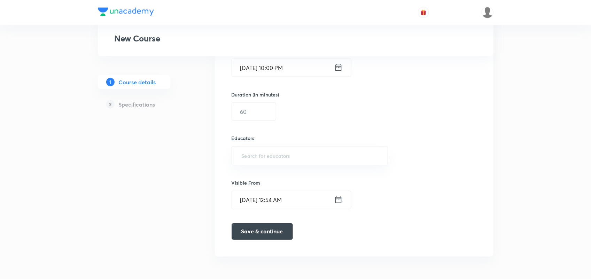
scroll to position [460, 0]
click at [271, 115] on input "text" at bounding box center [254, 112] width 44 height 18
type input "120"
click at [251, 154] on input "text" at bounding box center [309, 155] width 139 height 13
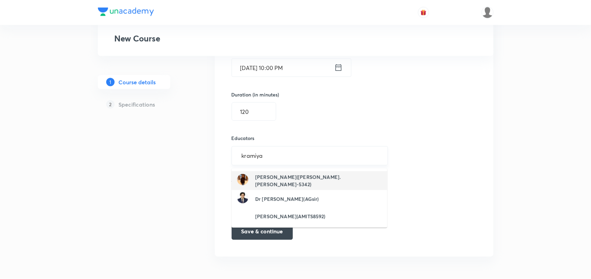
type input "kramiya"
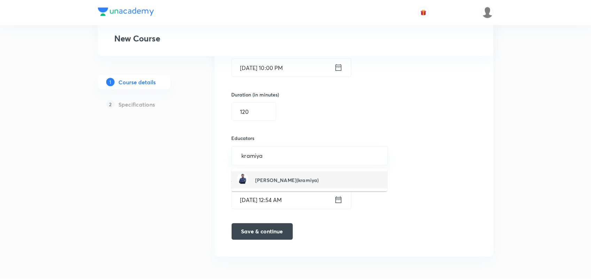
click at [273, 178] on h6 "Amiya Kumar(kramiya)" at bounding box center [286, 180] width 63 height 7
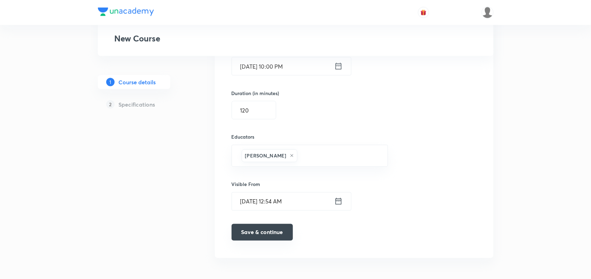
click at [265, 237] on button "Save & continue" at bounding box center [262, 232] width 61 height 17
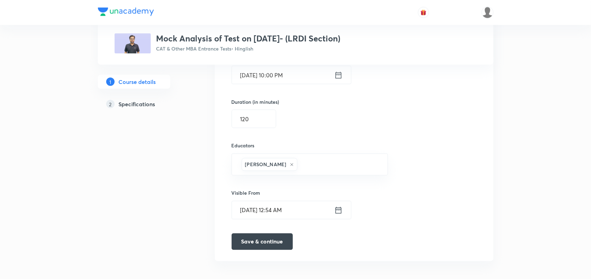
scroll to position [466, 0]
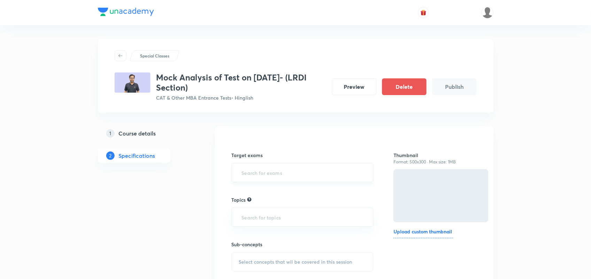
scroll to position [56, 0]
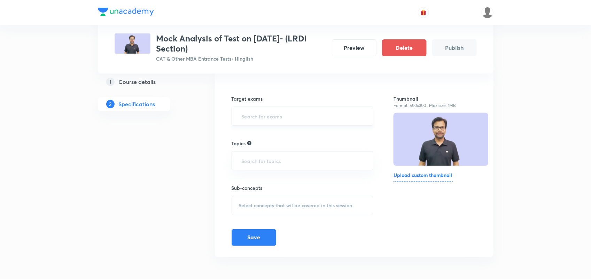
click at [271, 121] on input "text" at bounding box center [302, 116] width 125 height 13
type input "CAT"
click at [253, 147] on li "CAT 2025" at bounding box center [302, 148] width 141 height 13
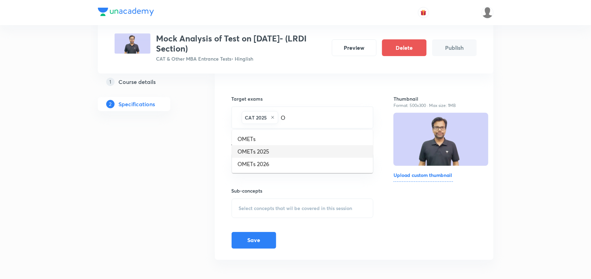
type input "OM"
click at [253, 147] on li "OMETs 2025" at bounding box center [302, 151] width 141 height 13
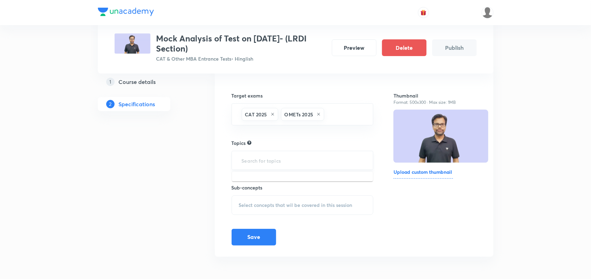
click at [250, 156] on input "text" at bounding box center [302, 160] width 125 height 13
type input "M"
type input "QA"
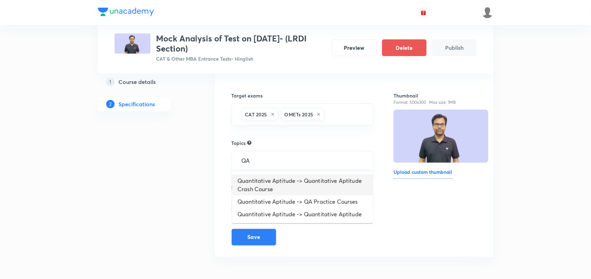
click at [276, 183] on li "Quantitative Aptitude -> Quantitative Aptitude Crash Course" at bounding box center [302, 184] width 141 height 21
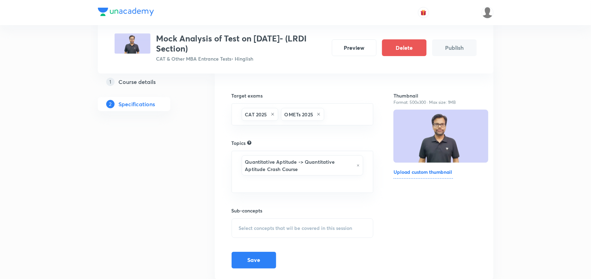
click at [264, 230] on span "Select concepts that wil be covered in this session" at bounding box center [295, 228] width 113 height 6
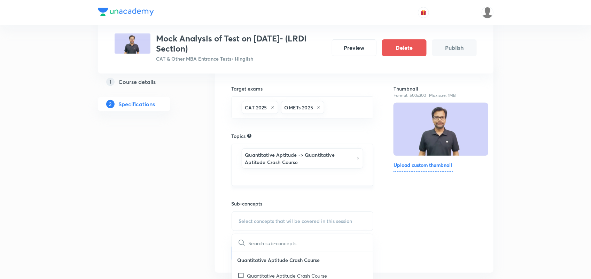
scroll to position [66, 0]
click at [316, 159] on h6 "Quantitative Aptitude -> Quantitative Aptitude Crash Course" at bounding box center [299, 158] width 108 height 15
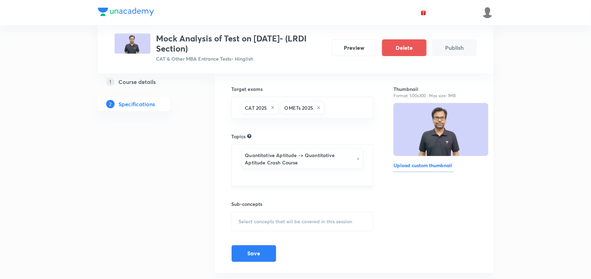
click at [358, 161] on div "Quantitative Aptitude -> Quantitative Aptitude Crash Course" at bounding box center [303, 159] width 122 height 20
click at [358, 160] on icon at bounding box center [358, 159] width 3 height 4
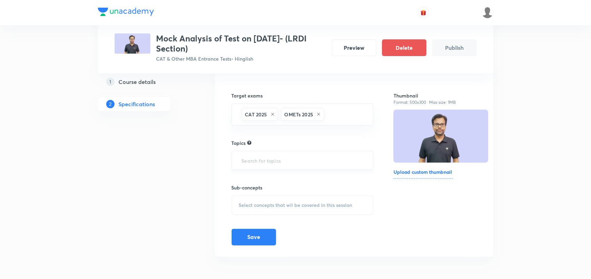
click at [320, 160] on input "text" at bounding box center [302, 160] width 125 height 13
type input "pra"
click at [327, 174] on li "Quantitative Aptitude -> QA Practice Courses" at bounding box center [302, 180] width 141 height 13
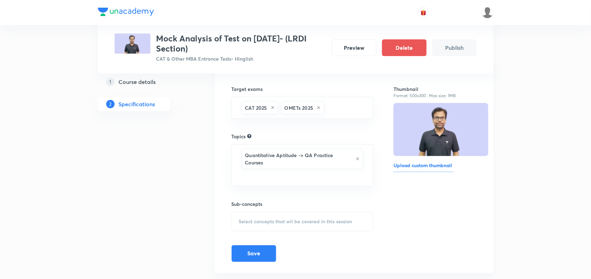
click at [269, 214] on div "Select concepts that wil be covered in this session" at bounding box center [303, 221] width 142 height 19
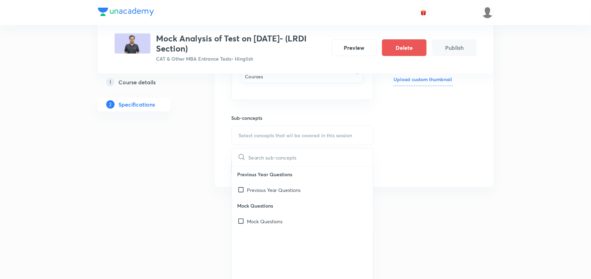
scroll to position [161, 0]
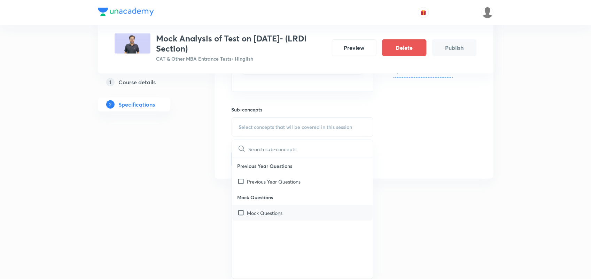
click at [256, 211] on p "Mock Questions" at bounding box center [265, 212] width 36 height 7
checkbox input "true"
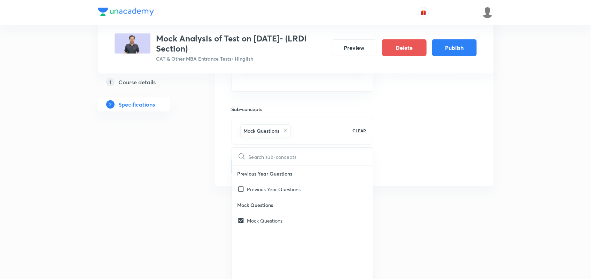
click at [413, 159] on div "Thumbnail Format: 500x300 · Max size: 1MB Upload custom thumbnail" at bounding box center [434, 76] width 83 height 198
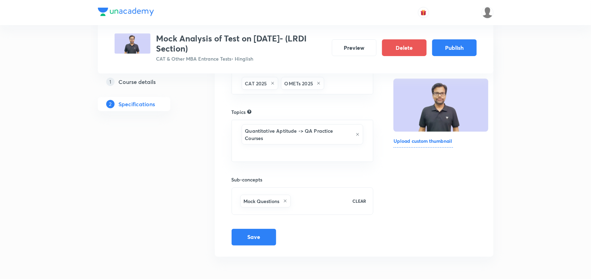
scroll to position [91, 0]
click at [357, 133] on icon at bounding box center [357, 134] width 4 height 4
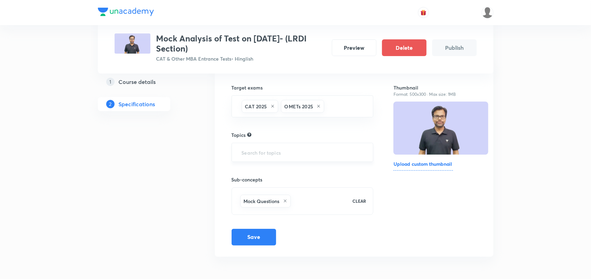
scroll to position [68, 0]
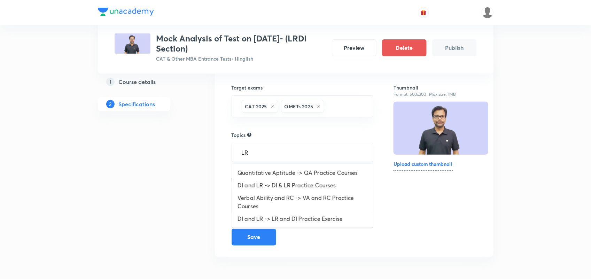
type input "LRD"
click at [296, 185] on li "DI and LR -> DI & LR Practice Courses" at bounding box center [302, 185] width 141 height 13
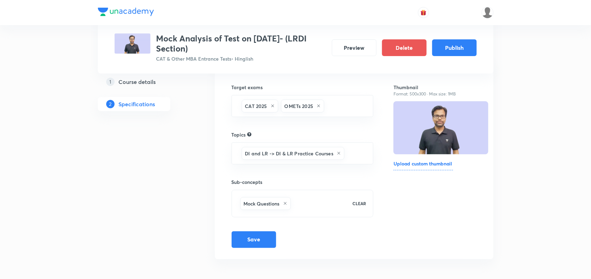
scroll to position [71, 0]
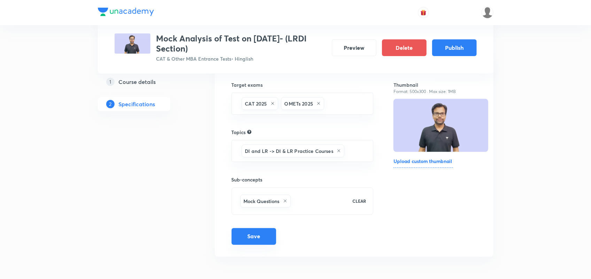
click at [264, 234] on button "Save" at bounding box center [254, 236] width 45 height 17
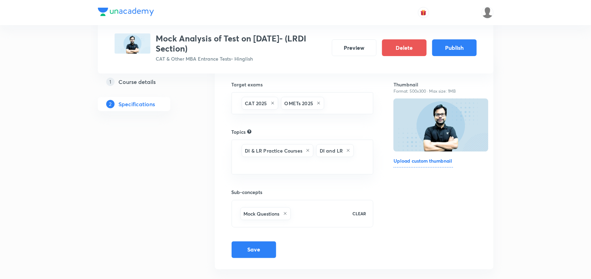
click at [253, 237] on div "Target exams CAT 2025 OMETs 2025 ​ Topics DI & LR Practice Courses DI and LR ​ …" at bounding box center [303, 162] width 142 height 191
click at [461, 44] on button "Publish" at bounding box center [454, 47] width 45 height 17
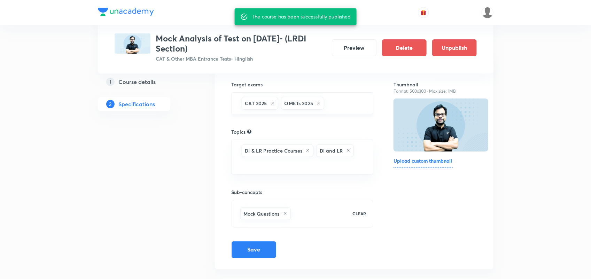
scroll to position [0, 0]
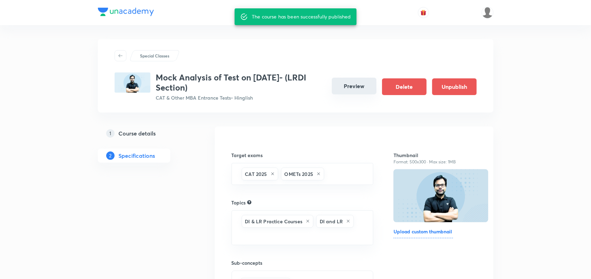
click at [352, 90] on button "Preview" at bounding box center [354, 86] width 45 height 17
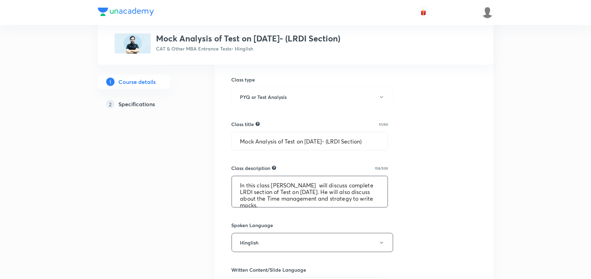
scroll to position [201, 0]
click at [256, 143] on input "Mock Analysis of Test on 24.08.2025- (LRDI Section)" at bounding box center [310, 141] width 156 height 18
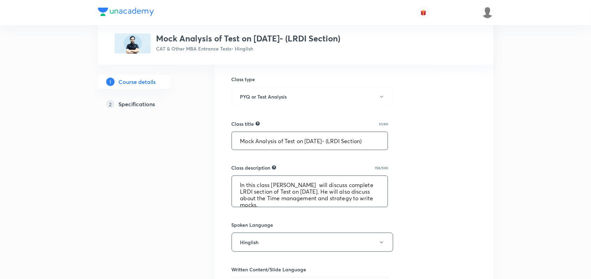
click at [238, 185] on textarea "In this class Amiya Sir will discuss complete LRDI section of Test on 24.08.202…" at bounding box center [310, 191] width 156 height 31
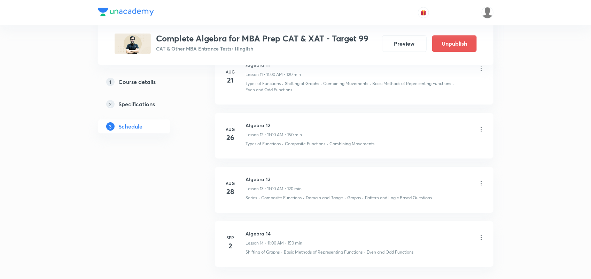
click at [483, 240] on icon at bounding box center [481, 237] width 7 height 7
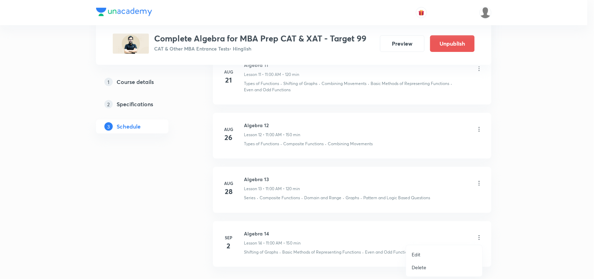
click at [434, 266] on li "Delete" at bounding box center [444, 267] width 76 height 13
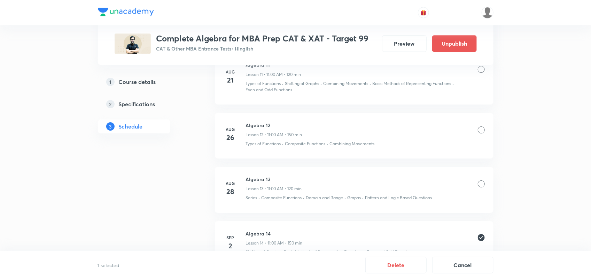
scroll to position [1037, 0]
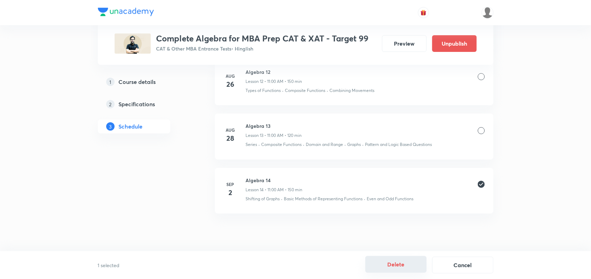
click at [403, 267] on button "Delete" at bounding box center [395, 264] width 61 height 17
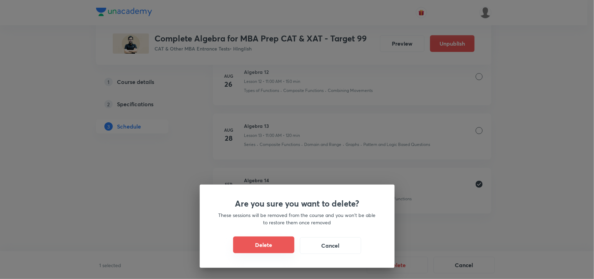
click at [274, 244] on button "Delete" at bounding box center [263, 244] width 61 height 17
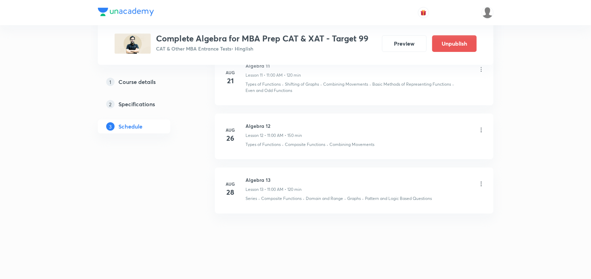
scroll to position [982, 0]
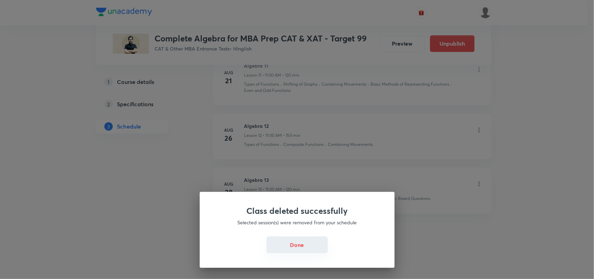
click at [300, 248] on button "Done" at bounding box center [297, 244] width 61 height 17
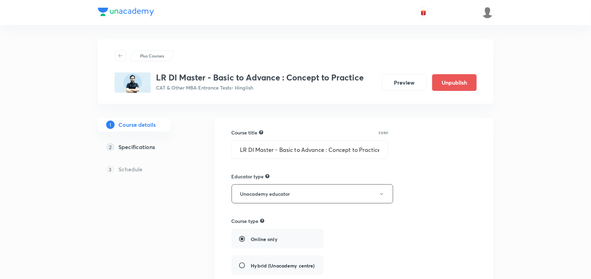
scroll to position [324, 0]
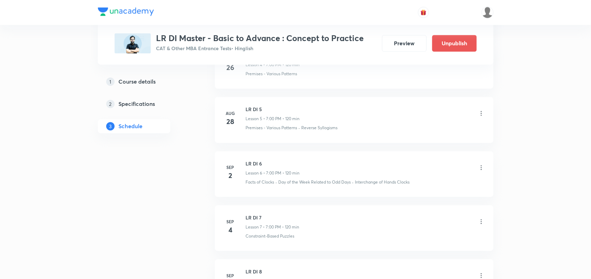
scroll to position [587, 0]
click at [480, 168] on icon at bounding box center [481, 167] width 7 height 7
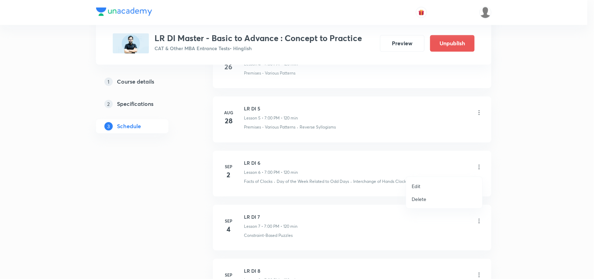
click at [423, 201] on p "Delete" at bounding box center [419, 198] width 15 height 7
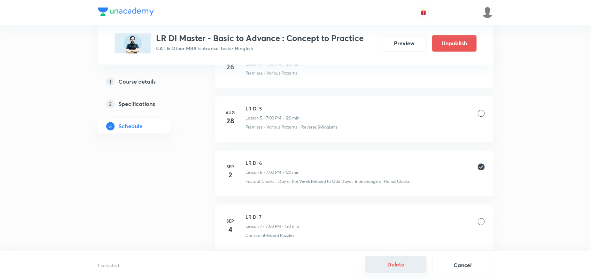
click at [398, 262] on button "Delete" at bounding box center [395, 264] width 61 height 17
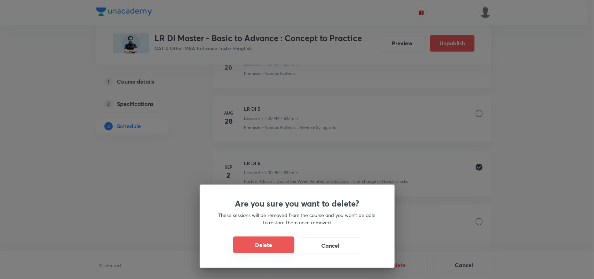
click at [264, 246] on button "Delete" at bounding box center [263, 244] width 61 height 17
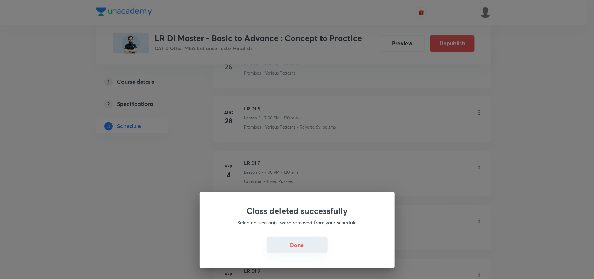
click at [300, 247] on button "Done" at bounding box center [297, 244] width 61 height 17
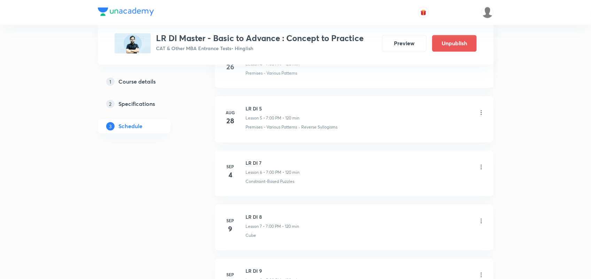
click at [480, 169] on icon at bounding box center [481, 167] width 7 height 7
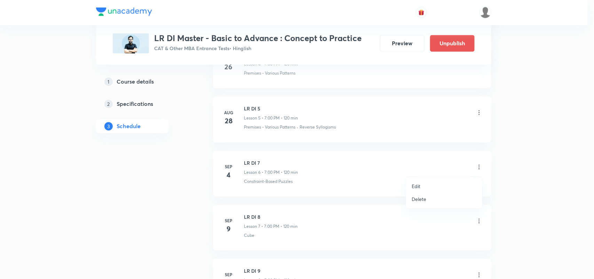
click at [420, 184] on p "Edit" at bounding box center [416, 185] width 9 height 7
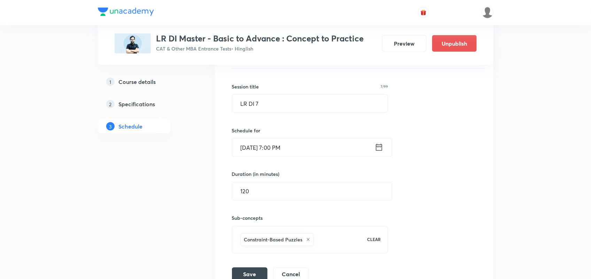
scroll to position [439, 0]
click at [294, 108] on input "LR DI 7" at bounding box center [310, 104] width 156 height 18
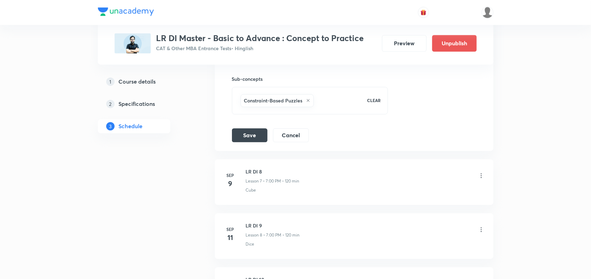
scroll to position [579, 0]
type input "LR DI 6"
click at [247, 136] on button "Save" at bounding box center [250, 134] width 36 height 14
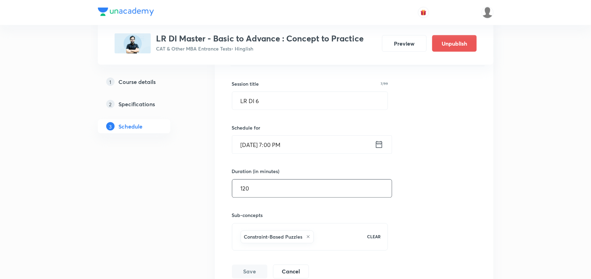
scroll to position [316, 0]
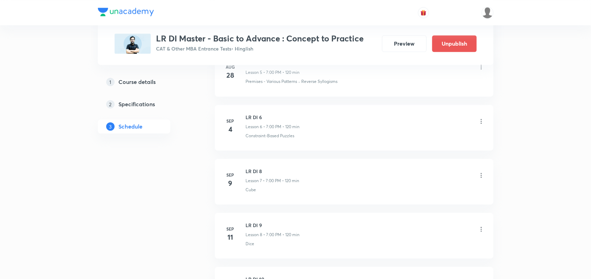
scroll to position [633, 0]
click at [481, 175] on icon at bounding box center [481, 174] width 7 height 7
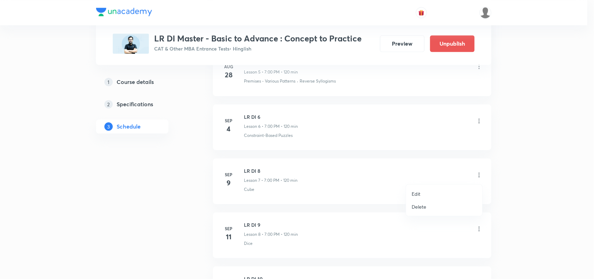
click at [415, 194] on p "Edit" at bounding box center [416, 193] width 9 height 7
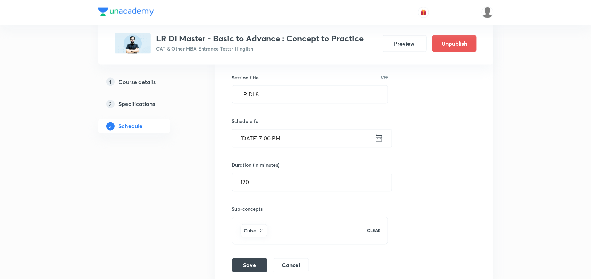
scroll to position [501, 0]
click at [350, 96] on input "LR DI 8" at bounding box center [310, 96] width 156 height 18
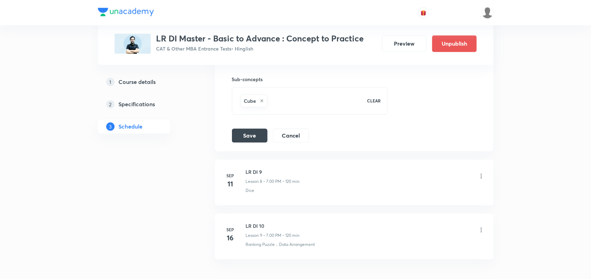
scroll to position [680, 0]
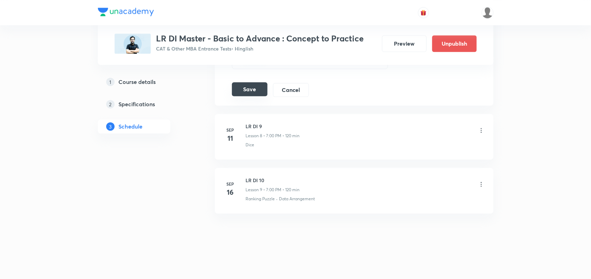
type input "LR DI 7"
click at [256, 84] on button "Save" at bounding box center [250, 89] width 36 height 14
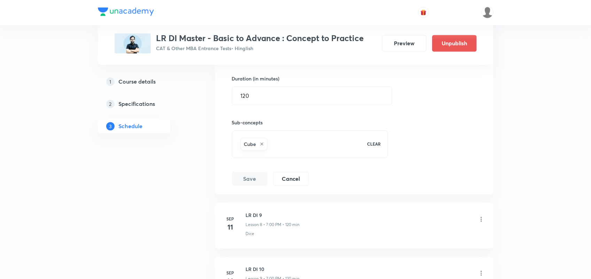
scroll to position [588, 0]
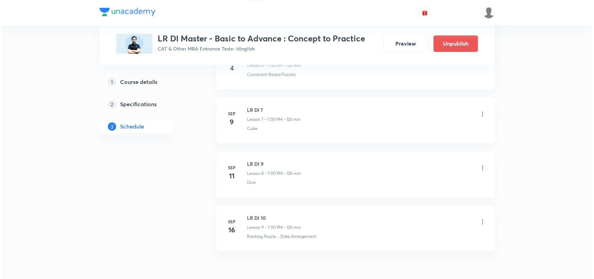
scroll to position [697, 0]
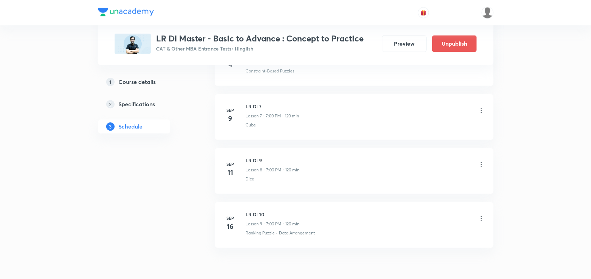
click at [481, 165] on icon at bounding box center [481, 164] width 7 height 7
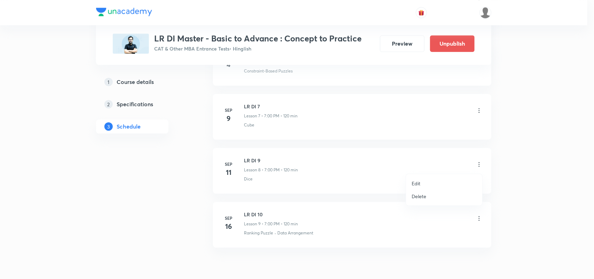
click at [420, 185] on p "Edit" at bounding box center [416, 183] width 9 height 7
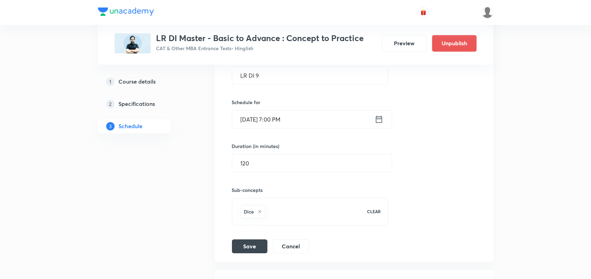
scroll to position [554, 0]
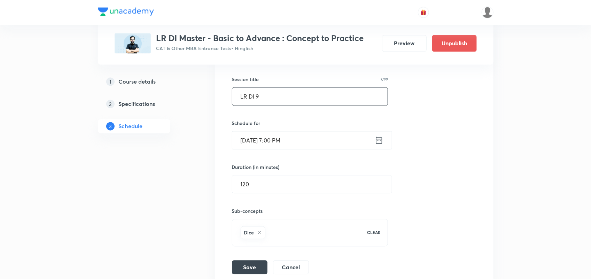
click at [279, 98] on input "LR DI 9" at bounding box center [310, 97] width 156 height 18
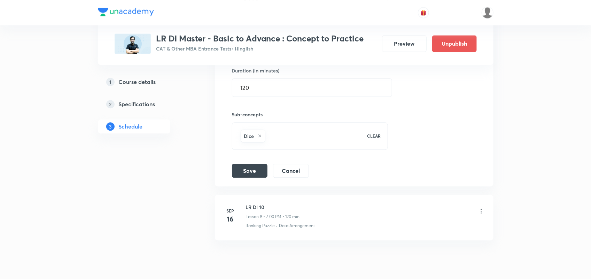
scroll to position [651, 0]
type input "LR DI 8"
click at [248, 172] on button "Save" at bounding box center [250, 170] width 36 height 14
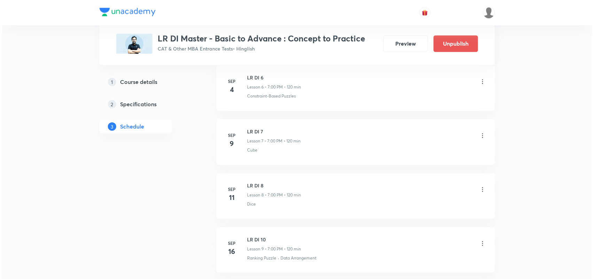
scroll to position [733, 0]
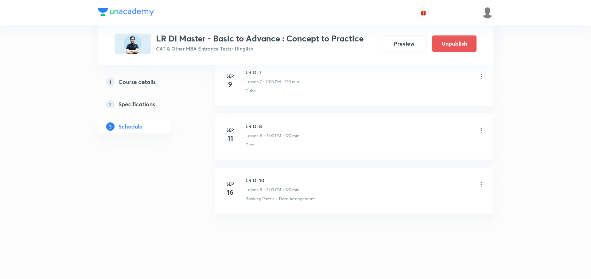
click at [480, 185] on icon at bounding box center [481, 184] width 7 height 7
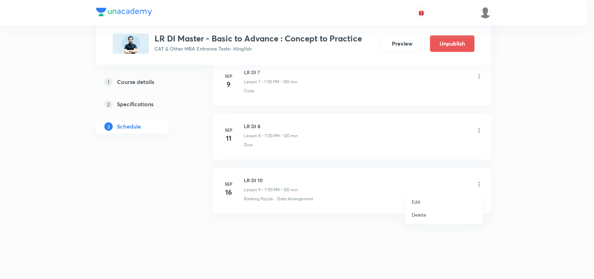
click at [420, 201] on p "Edit" at bounding box center [416, 201] width 9 height 7
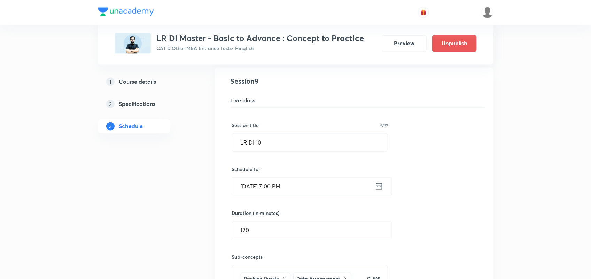
scroll to position [561, 0]
click at [354, 145] on input "LR DI 10" at bounding box center [310, 144] width 156 height 18
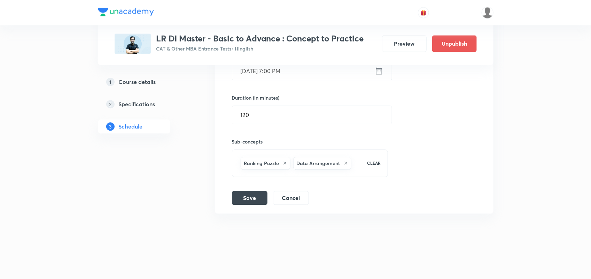
type input "LR DI 9"
click at [231, 198] on div "LR DI 10 Lesson 9 Ranking Puzzle · Data Arrangement Session 9 Live class Sessio…" at bounding box center [354, 83] width 261 height 244
click at [254, 201] on button "Save" at bounding box center [250, 197] width 36 height 14
